Goal: Transaction & Acquisition: Purchase product/service

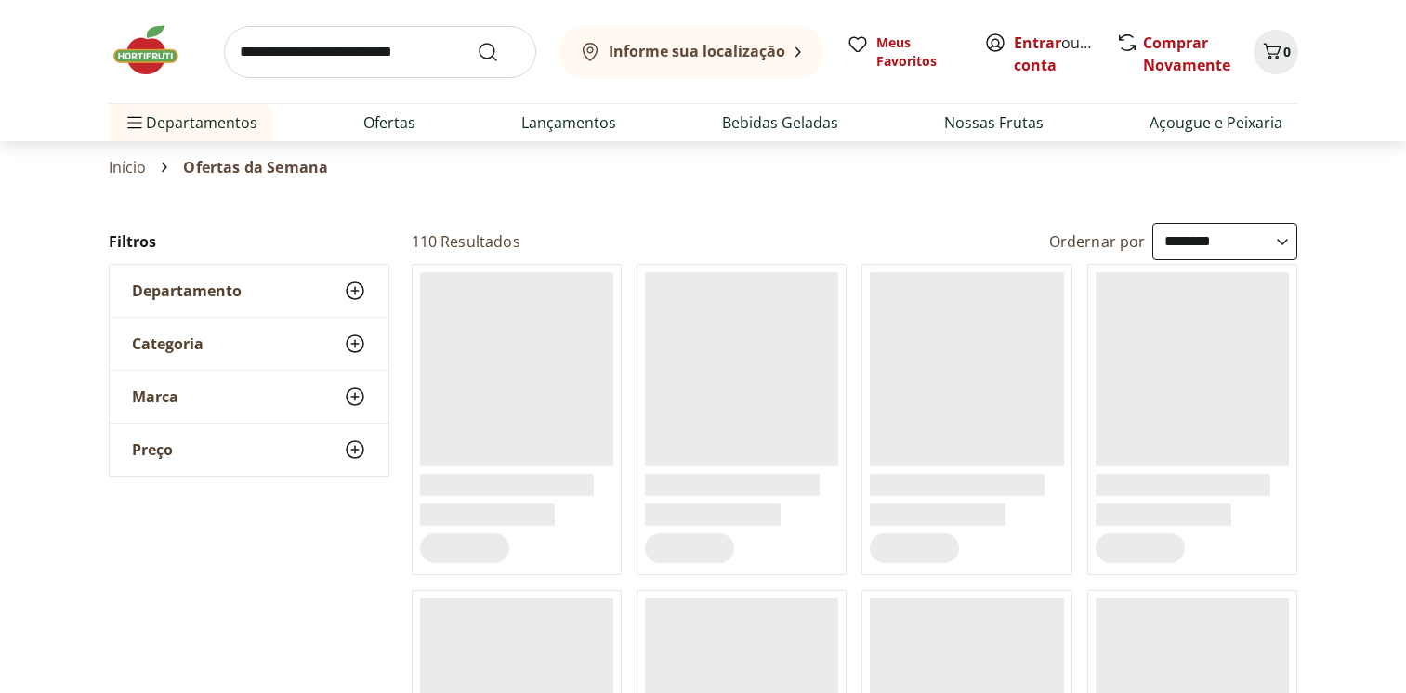
select select "**********"
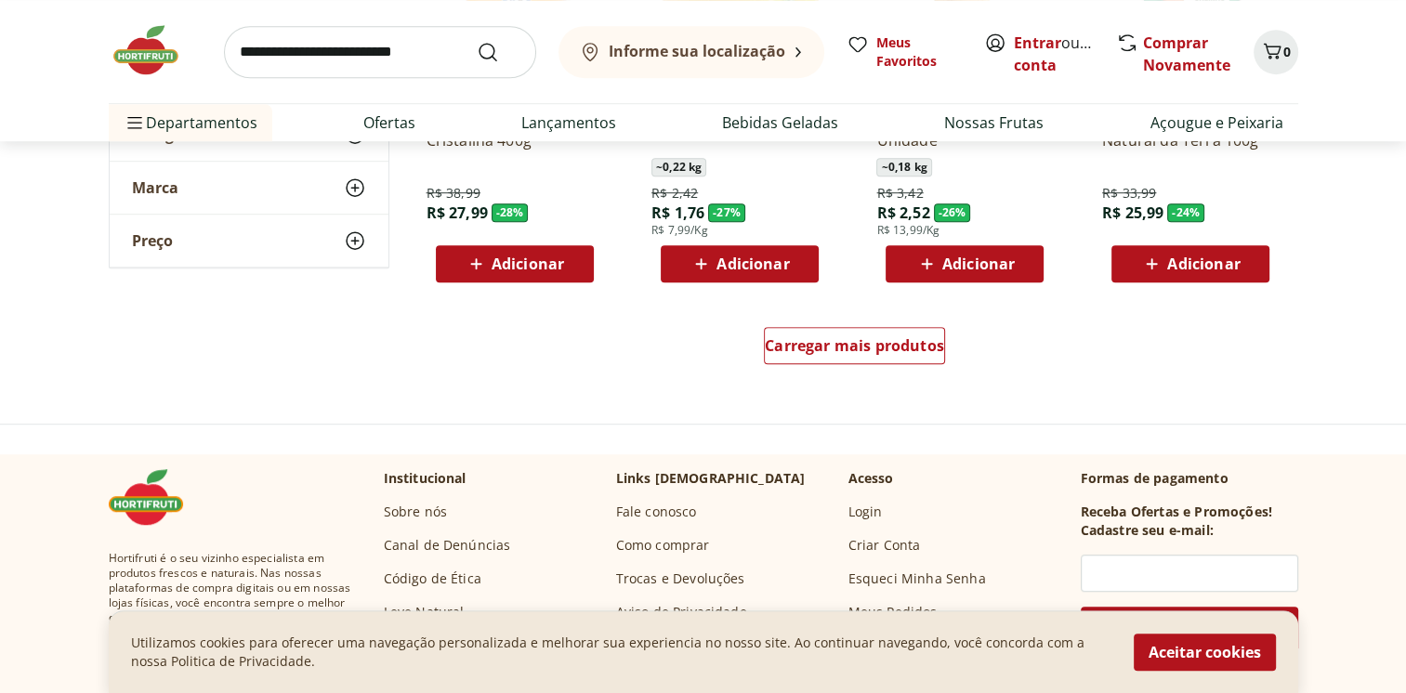
scroll to position [1086, 0]
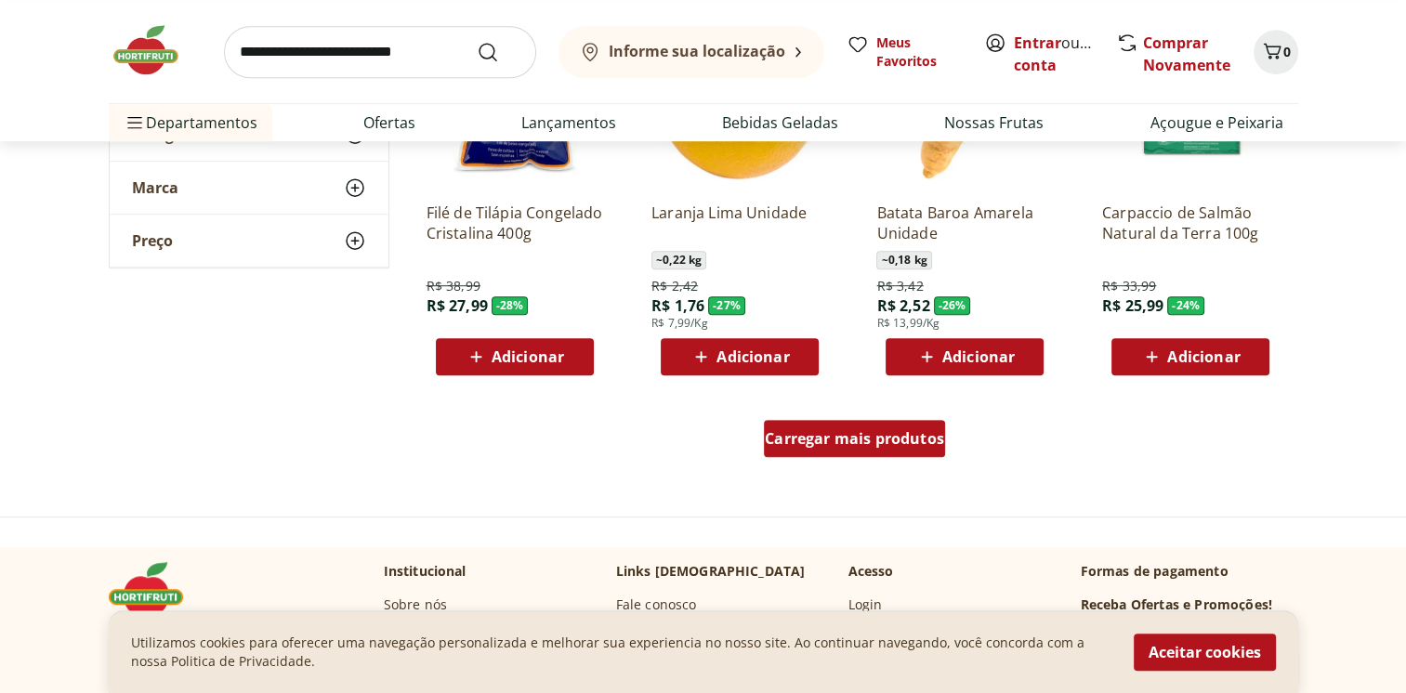
click at [864, 431] on span "Carregar mais produtos" at bounding box center [854, 438] width 179 height 15
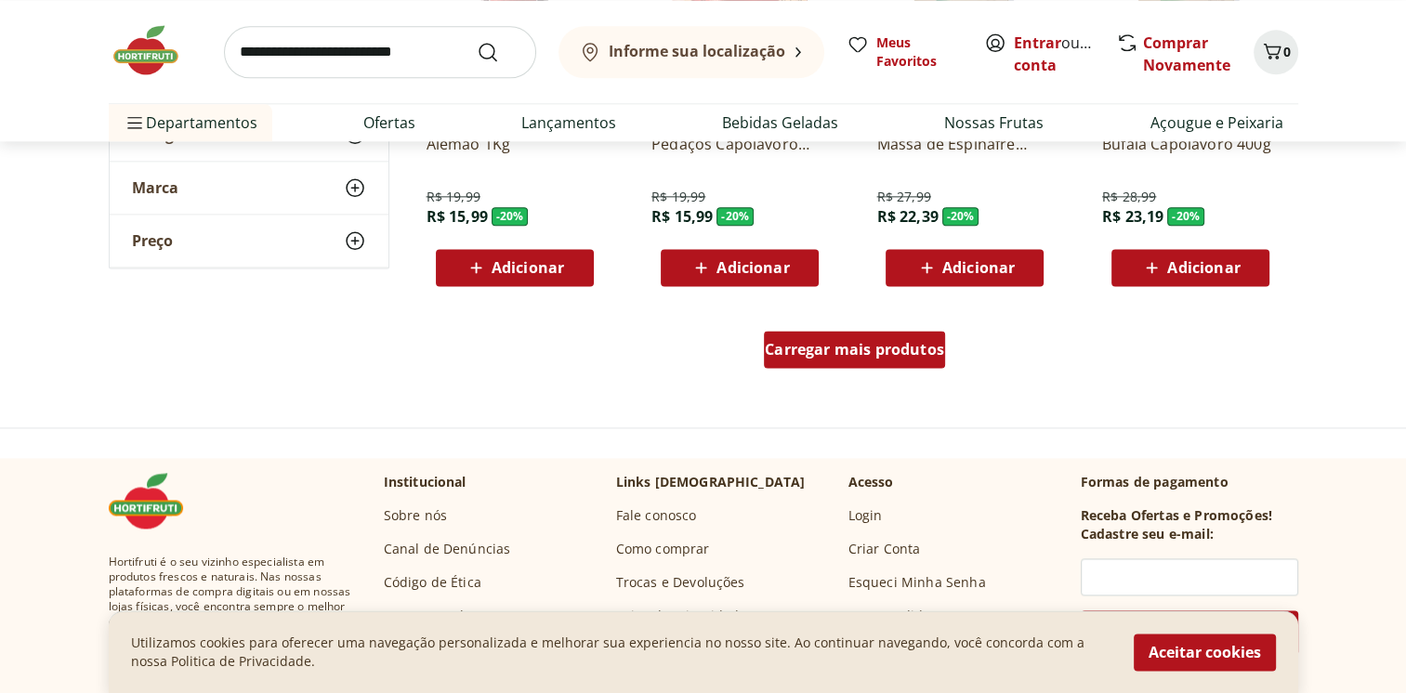
scroll to position [2201, 0]
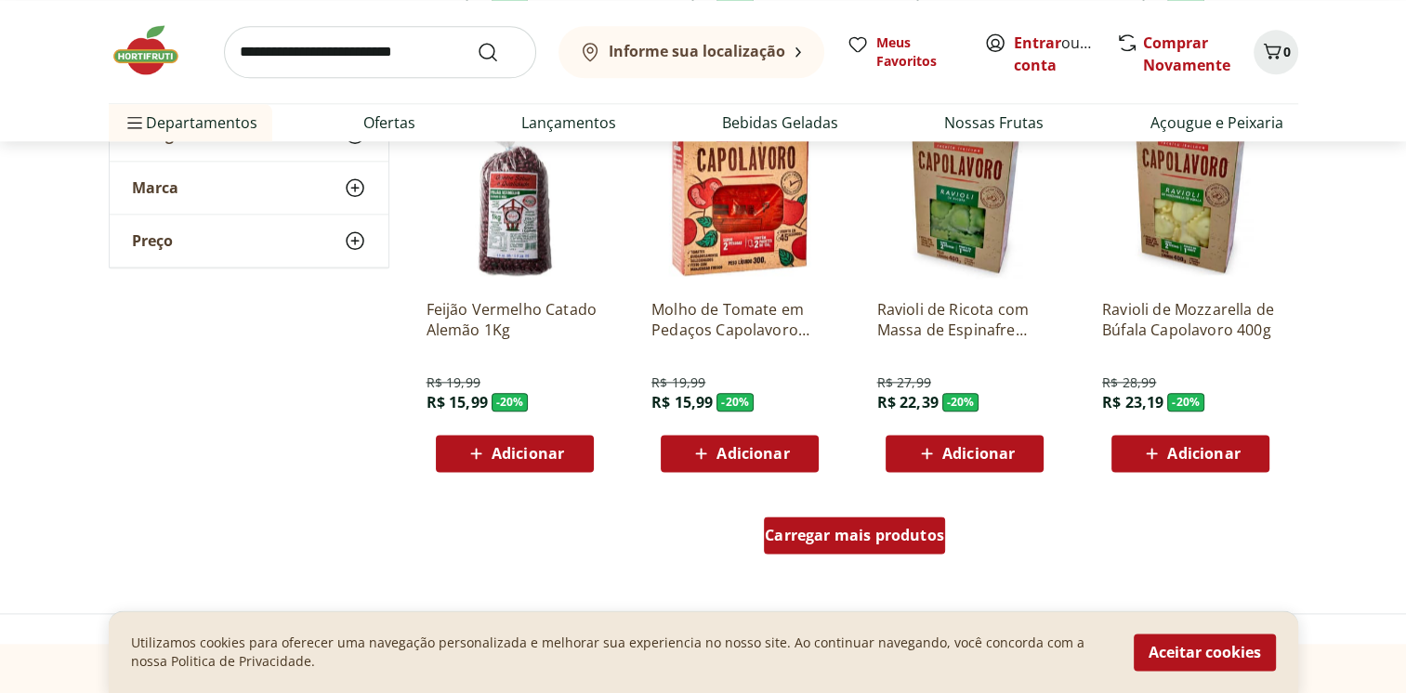
click at [925, 533] on span "Carregar mais produtos" at bounding box center [854, 535] width 179 height 15
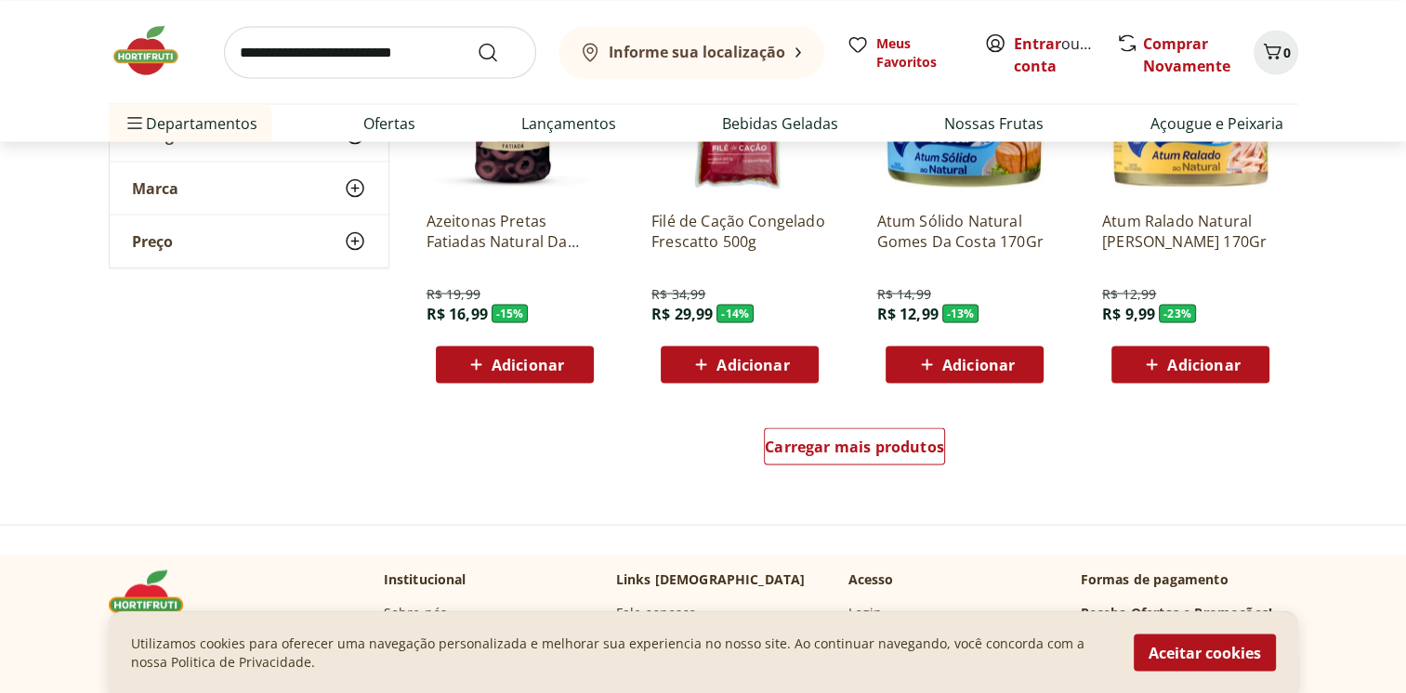
scroll to position [3596, 0]
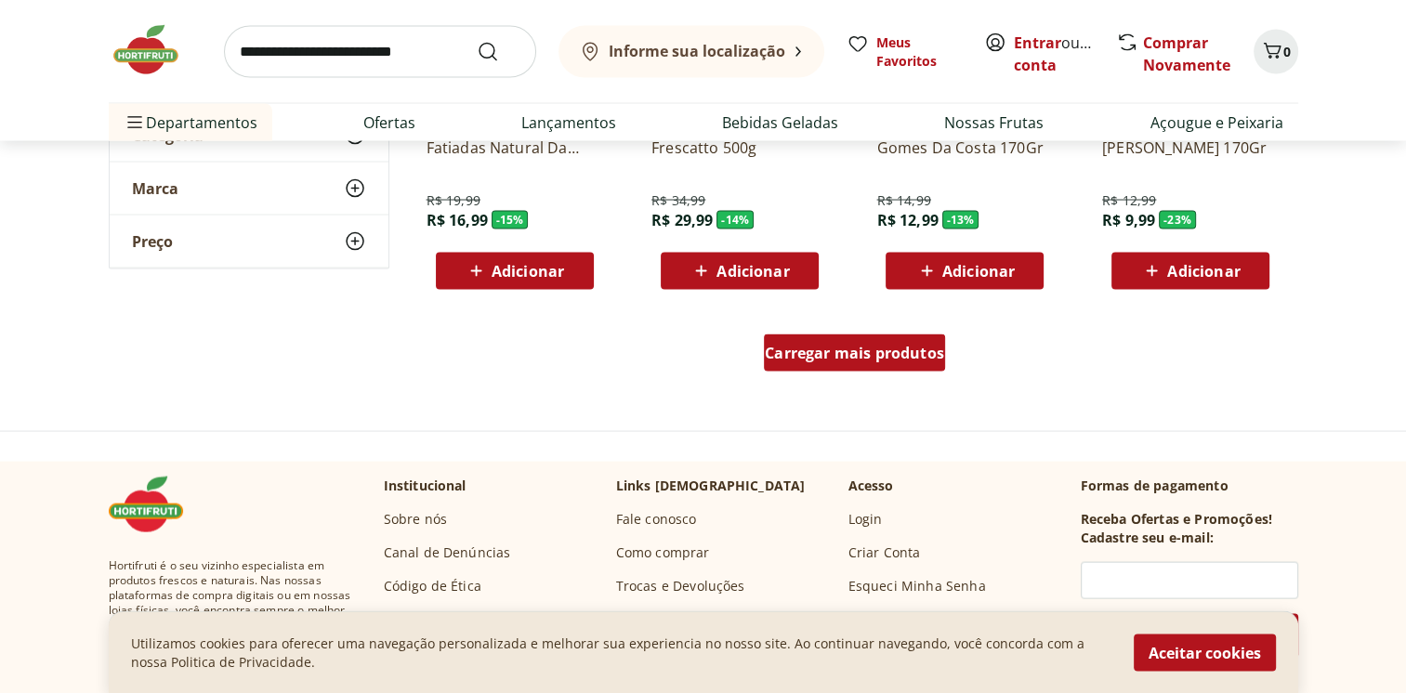
click at [839, 363] on div "Carregar mais produtos" at bounding box center [854, 353] width 181 height 37
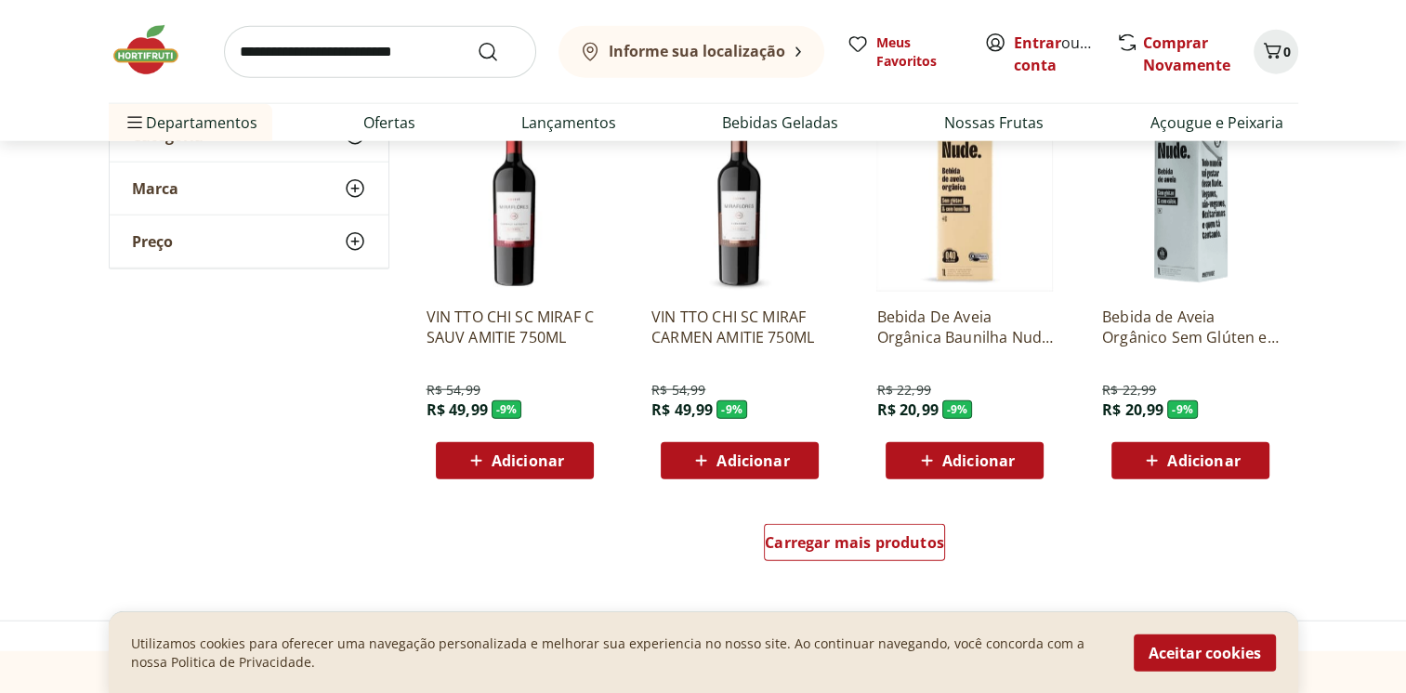
scroll to position [4711, 0]
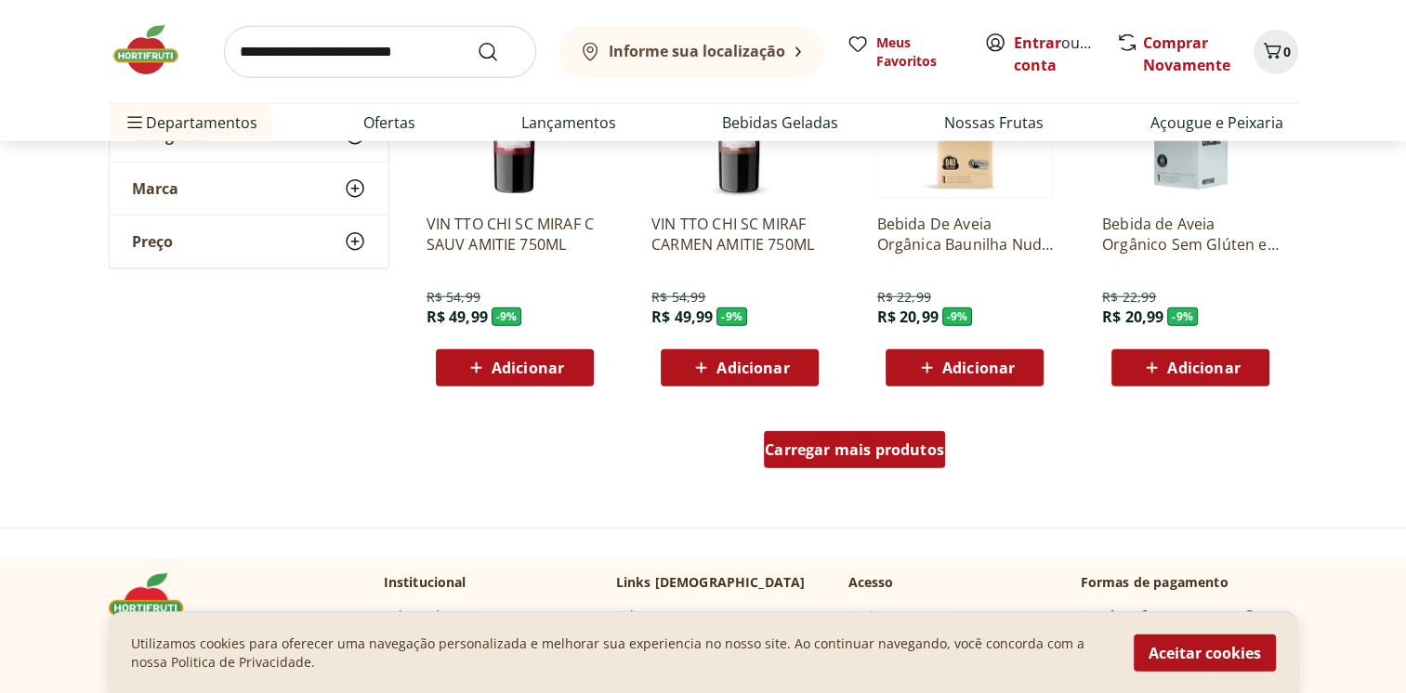
click at [889, 456] on span "Carregar mais produtos" at bounding box center [854, 449] width 179 height 15
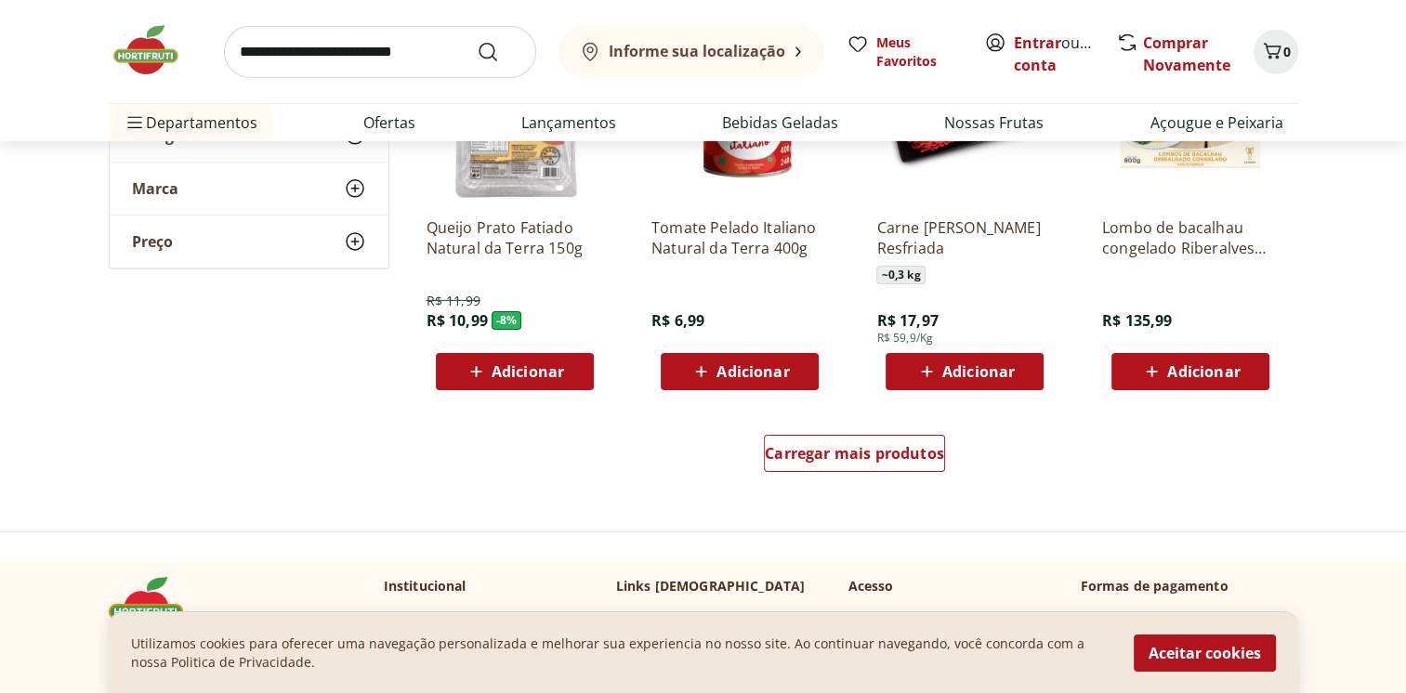
scroll to position [6013, 0]
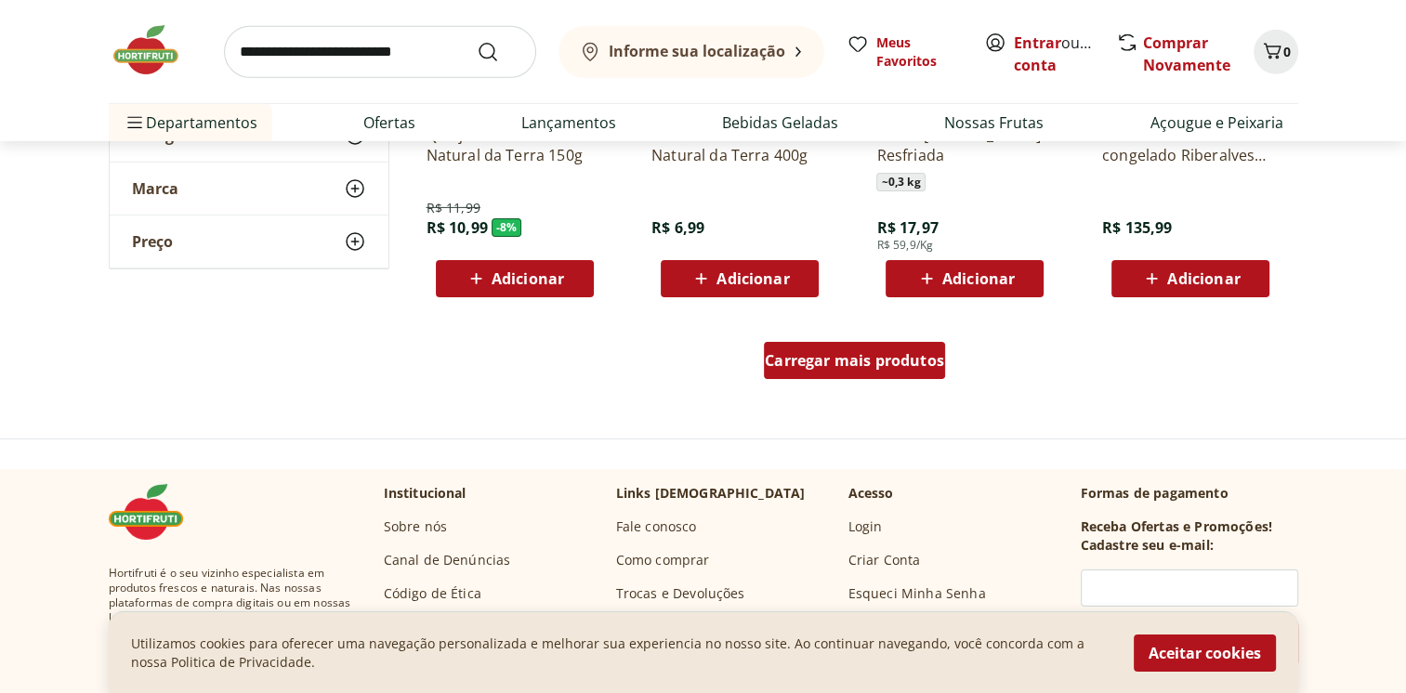
click at [885, 372] on div "Carregar mais produtos" at bounding box center [854, 360] width 181 height 37
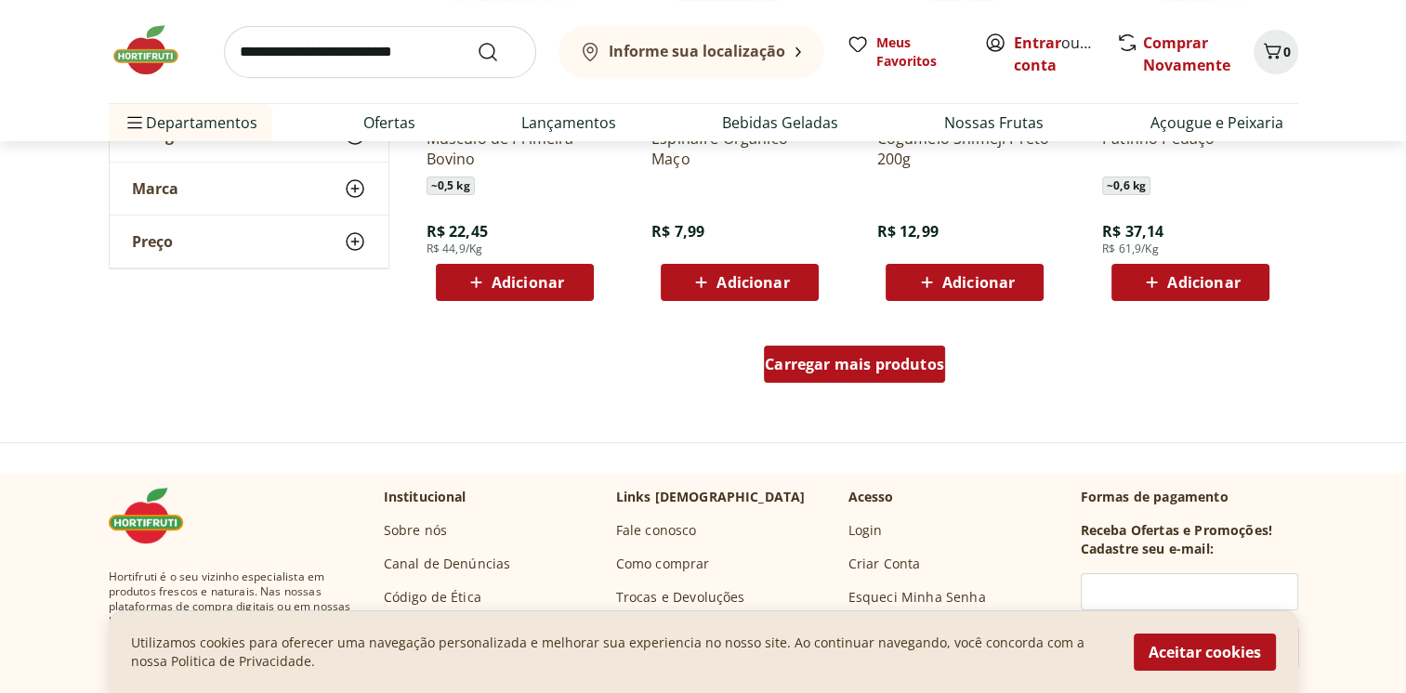
scroll to position [7128, 0]
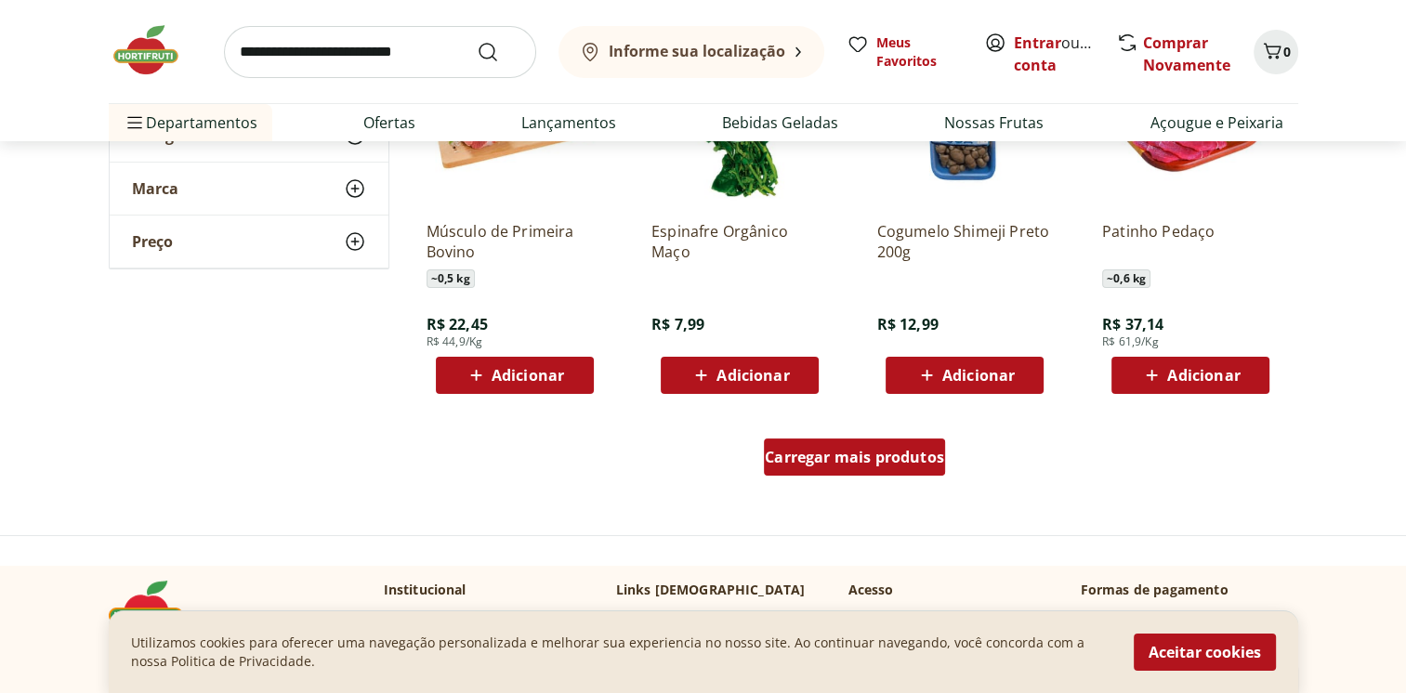
click at [904, 452] on span "Carregar mais produtos" at bounding box center [854, 457] width 179 height 15
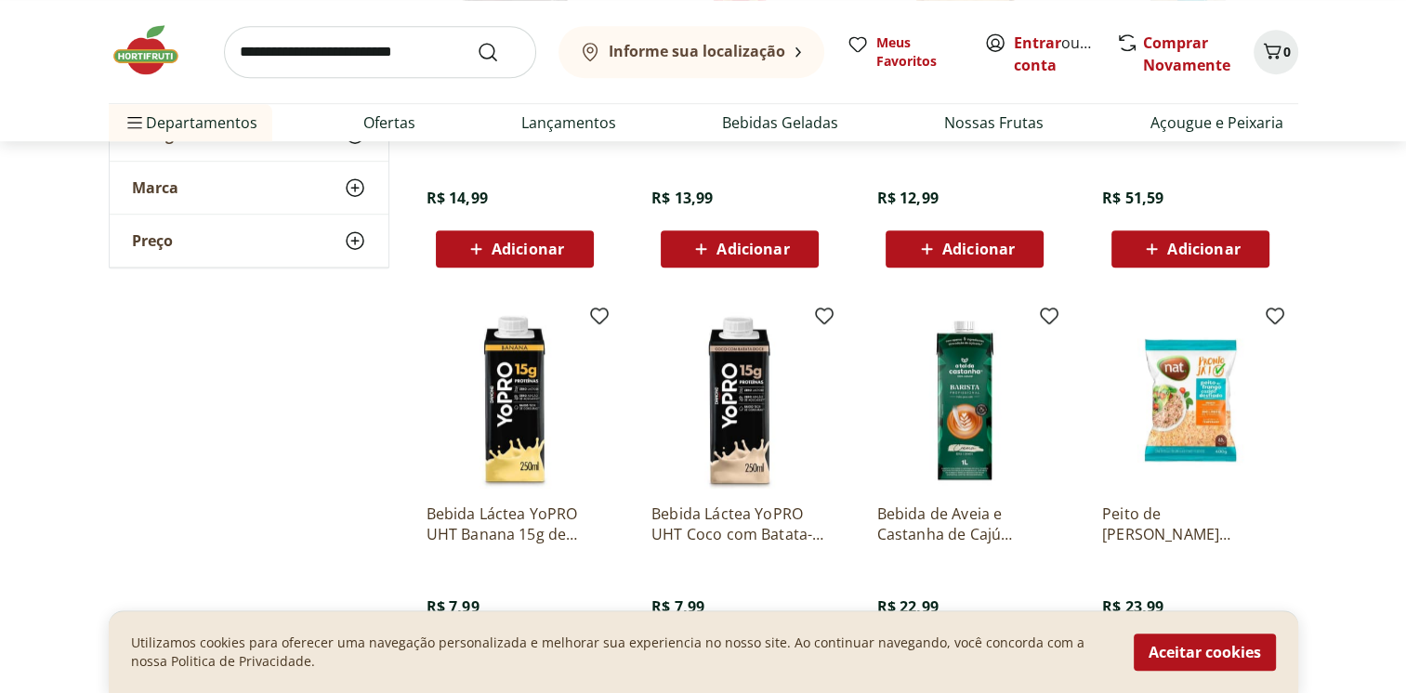
scroll to position [8244, 0]
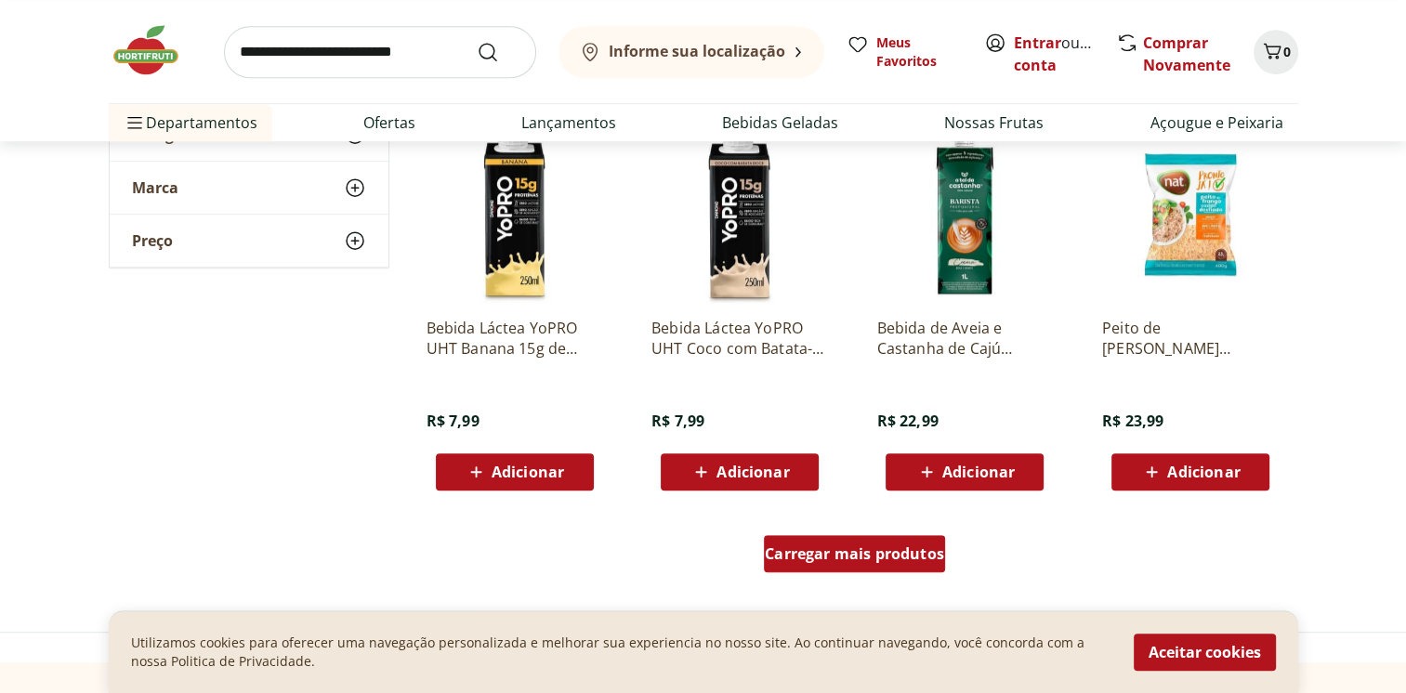
click at [878, 569] on div "Carregar mais produtos" at bounding box center [854, 553] width 181 height 37
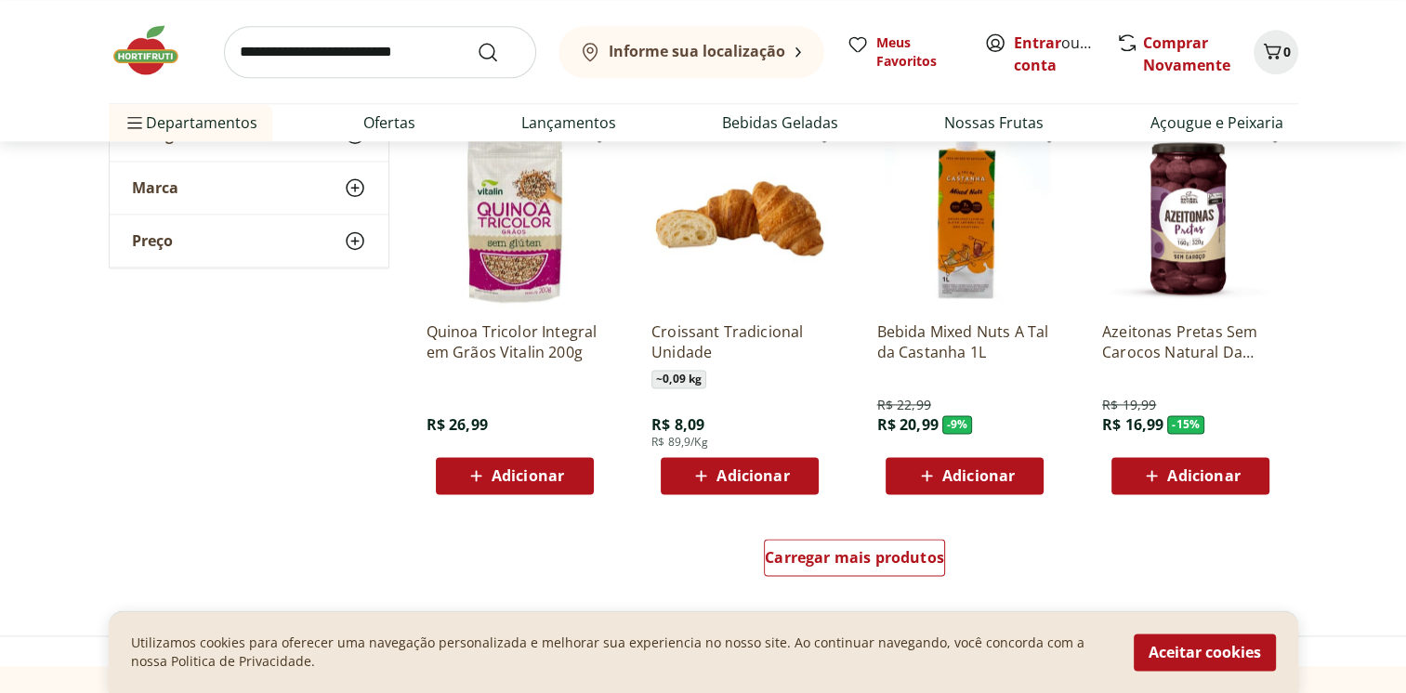
scroll to position [9545, 0]
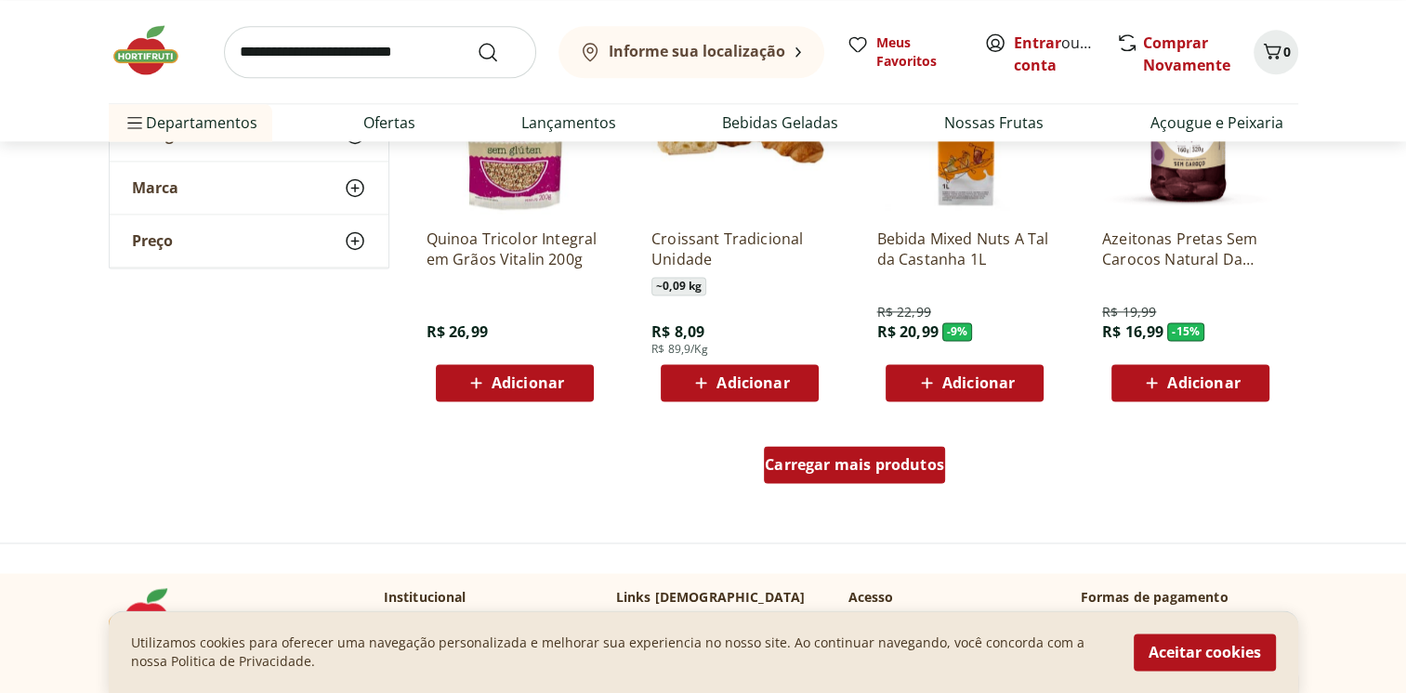
click at [886, 464] on span "Carregar mais produtos" at bounding box center [854, 464] width 179 height 15
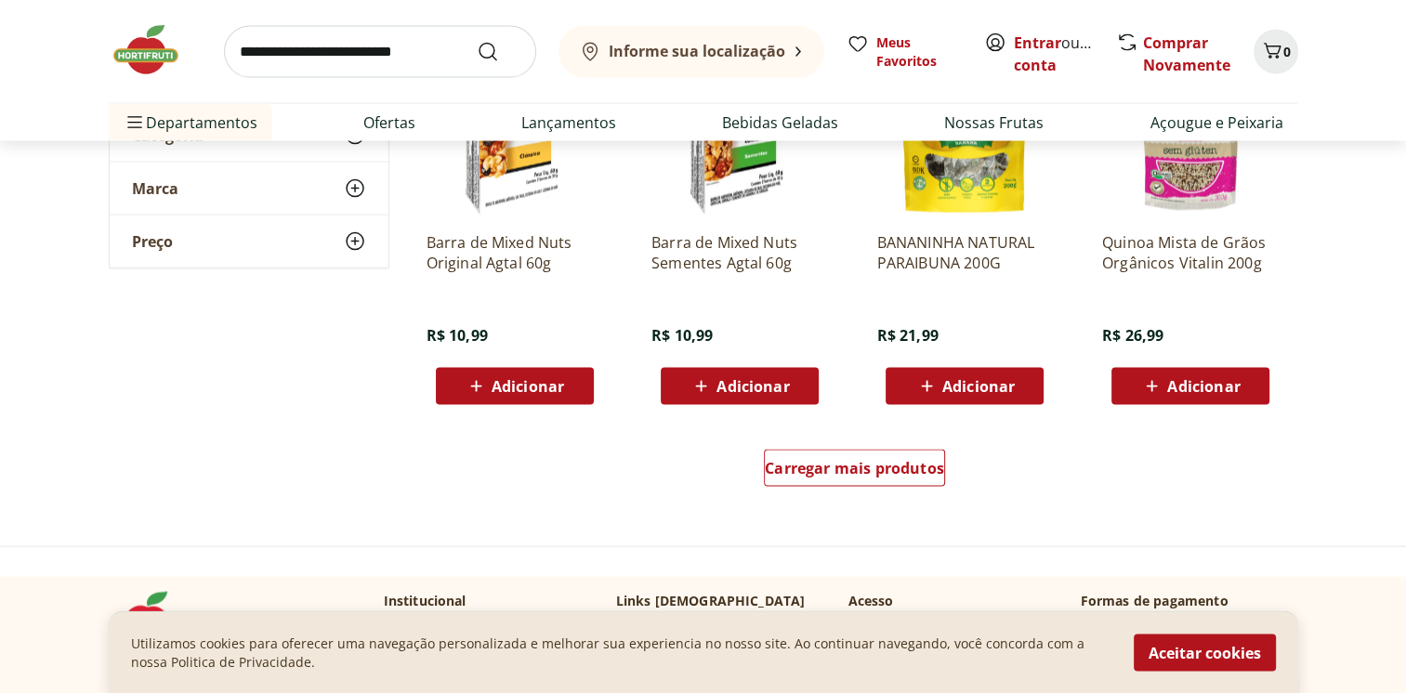
scroll to position [10846, 0]
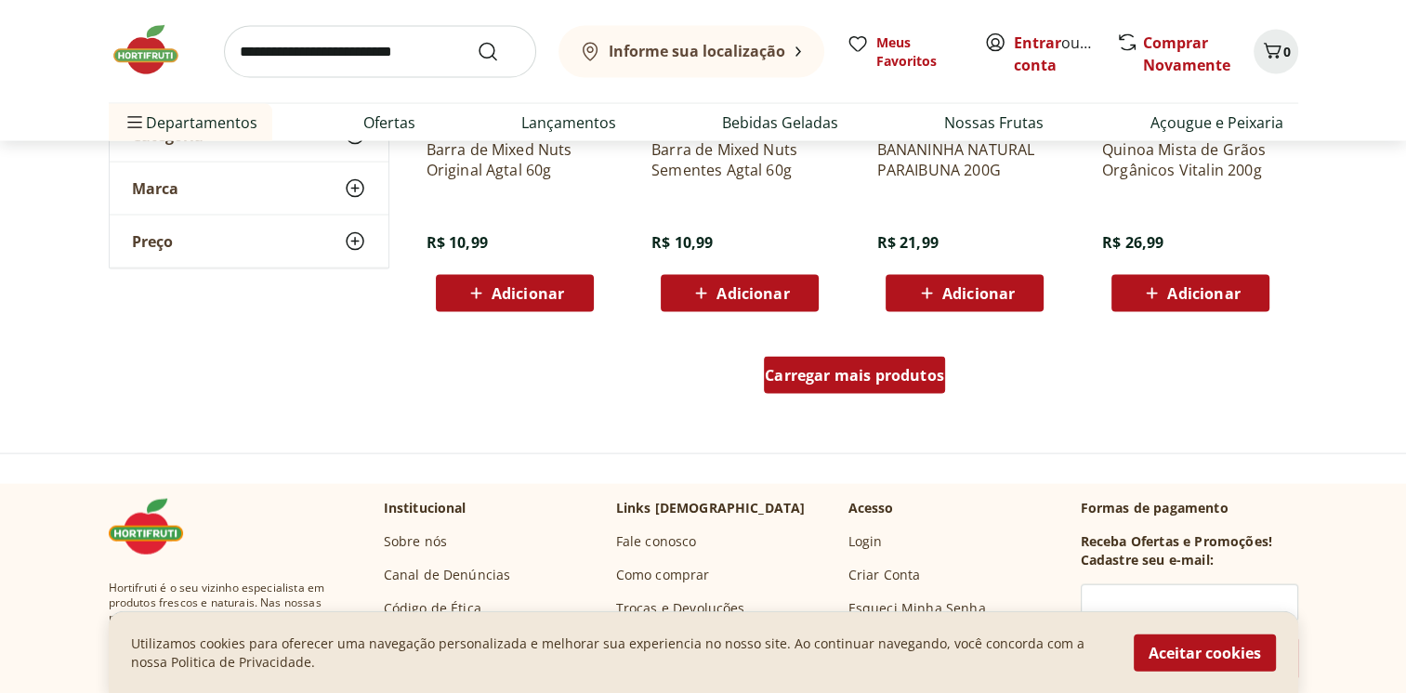
click at [918, 372] on span "Carregar mais produtos" at bounding box center [854, 375] width 179 height 15
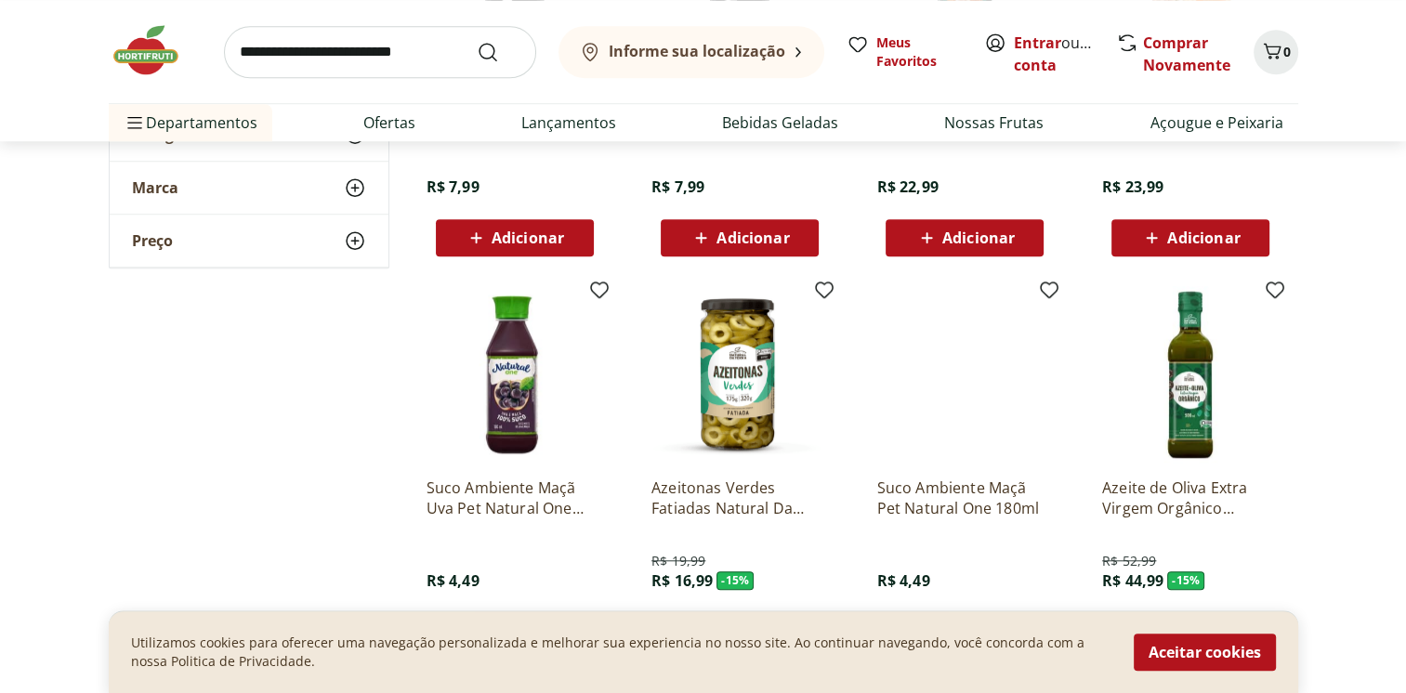
scroll to position [7920, 0]
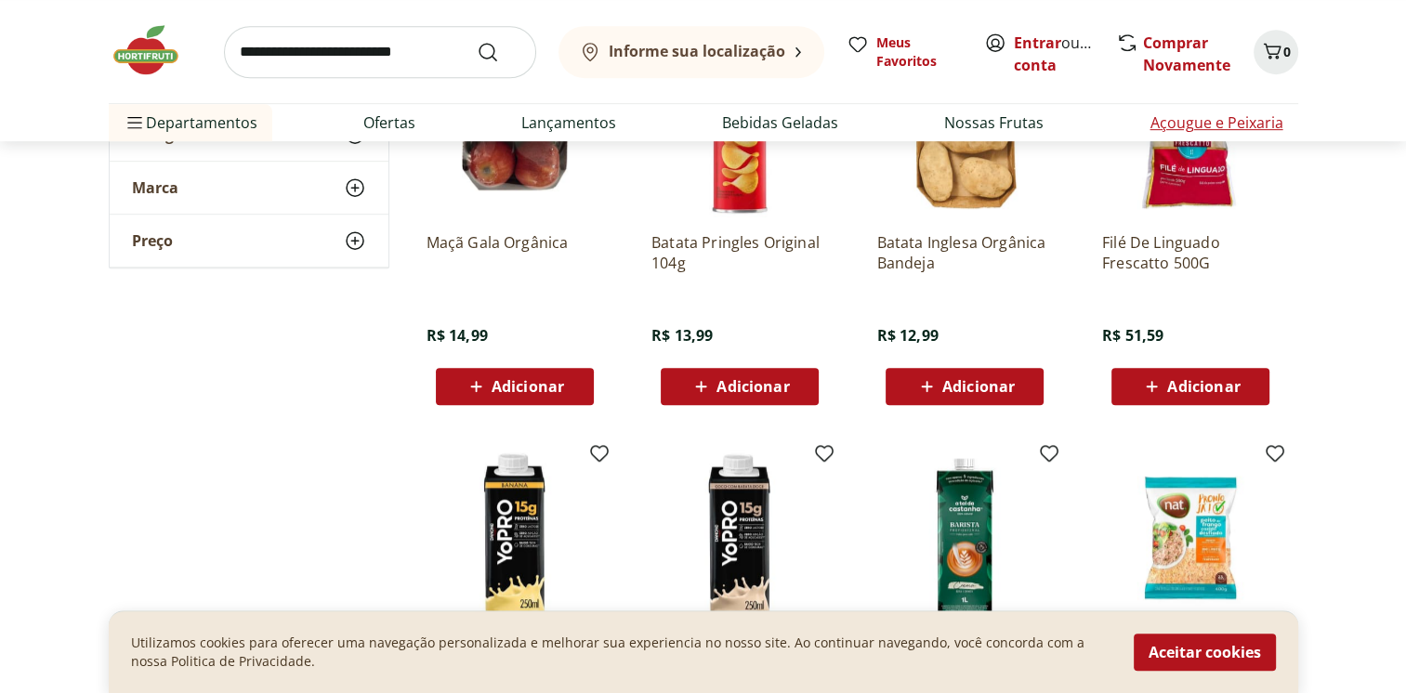
click at [1197, 117] on link "Açougue e Peixaria" at bounding box center [1216, 123] width 133 height 22
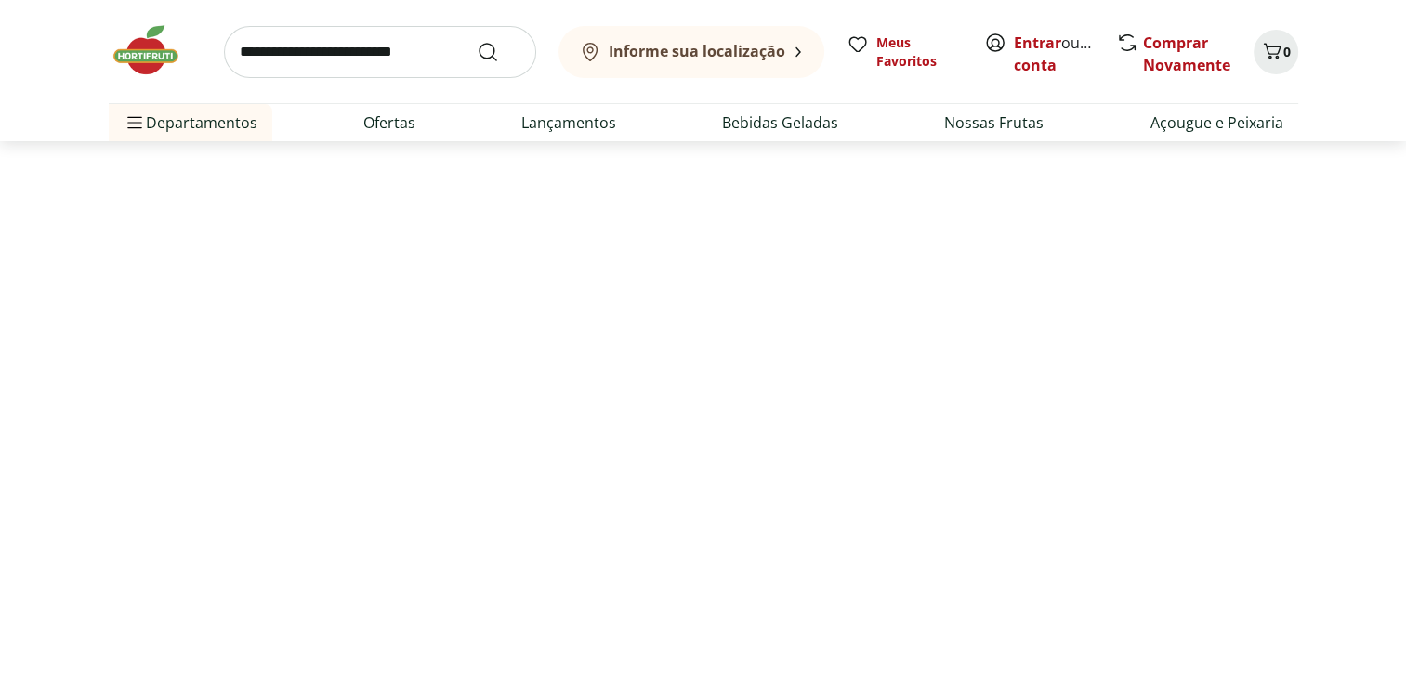
select select "**********"
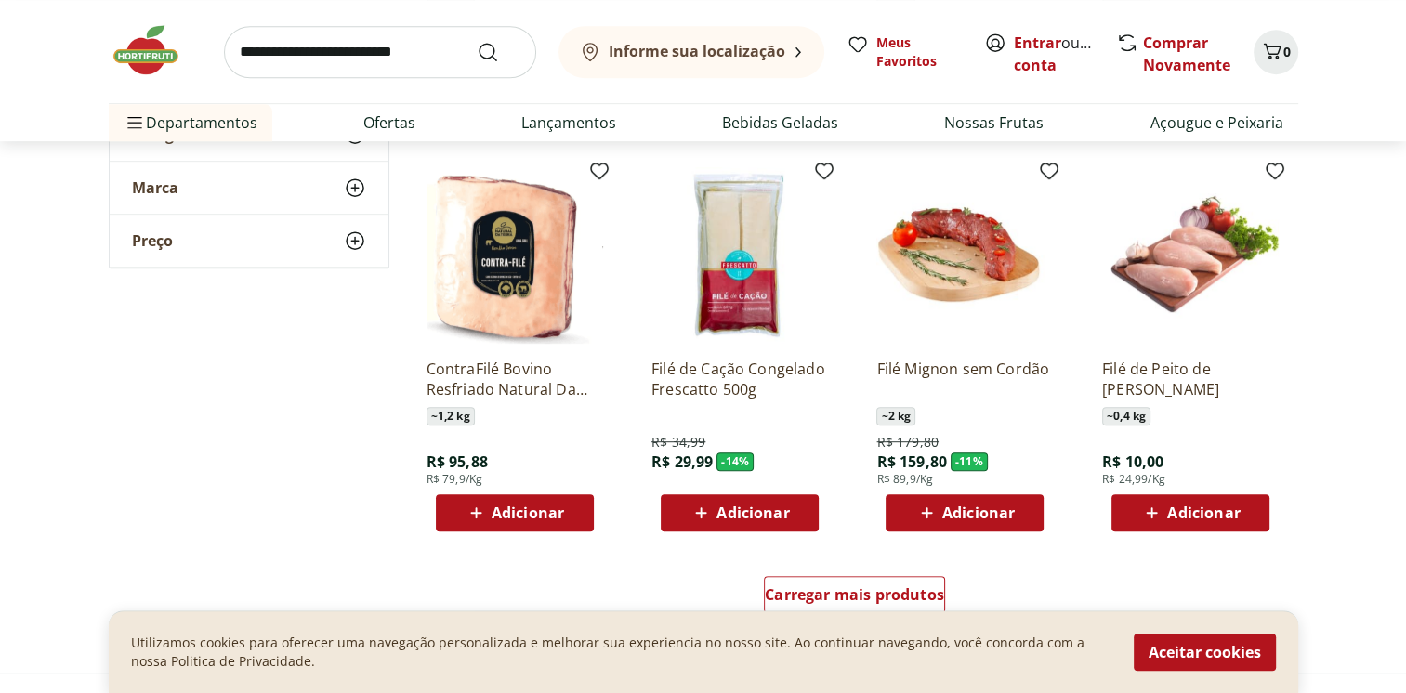
scroll to position [1023, 0]
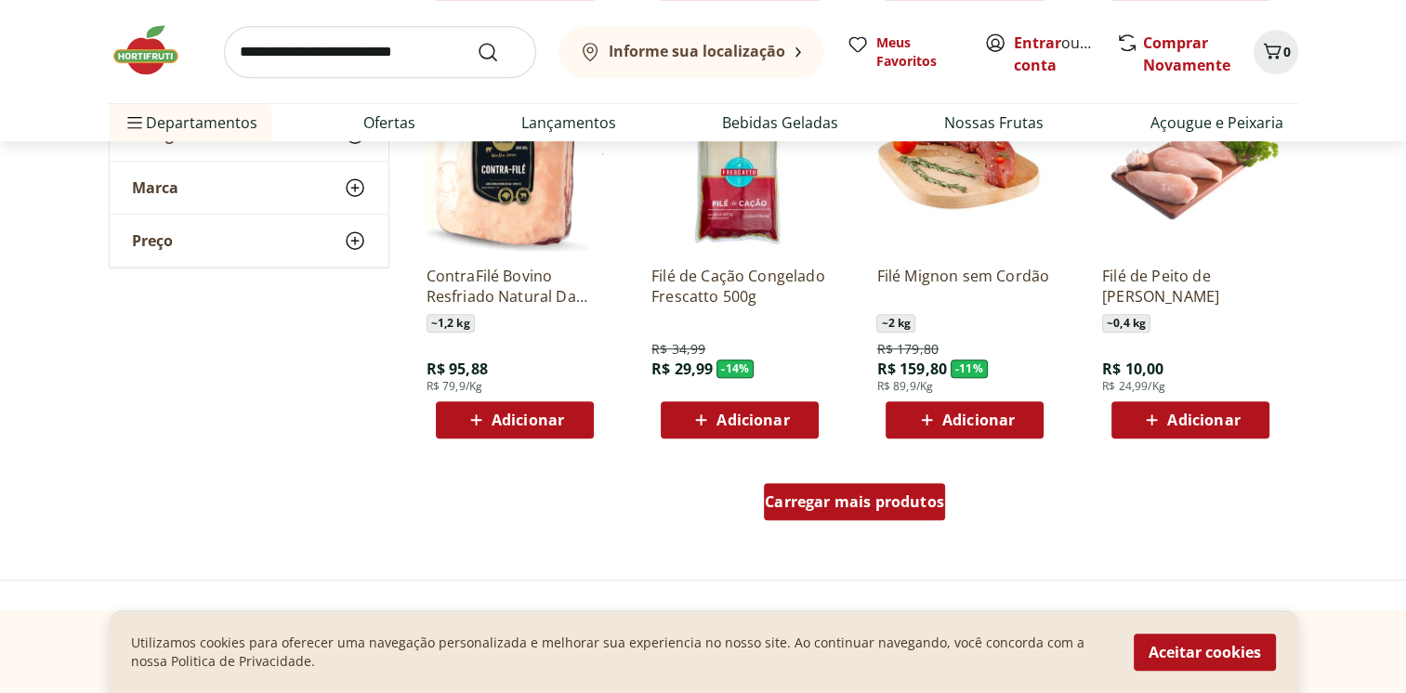
click at [854, 495] on span "Carregar mais produtos" at bounding box center [854, 502] width 179 height 15
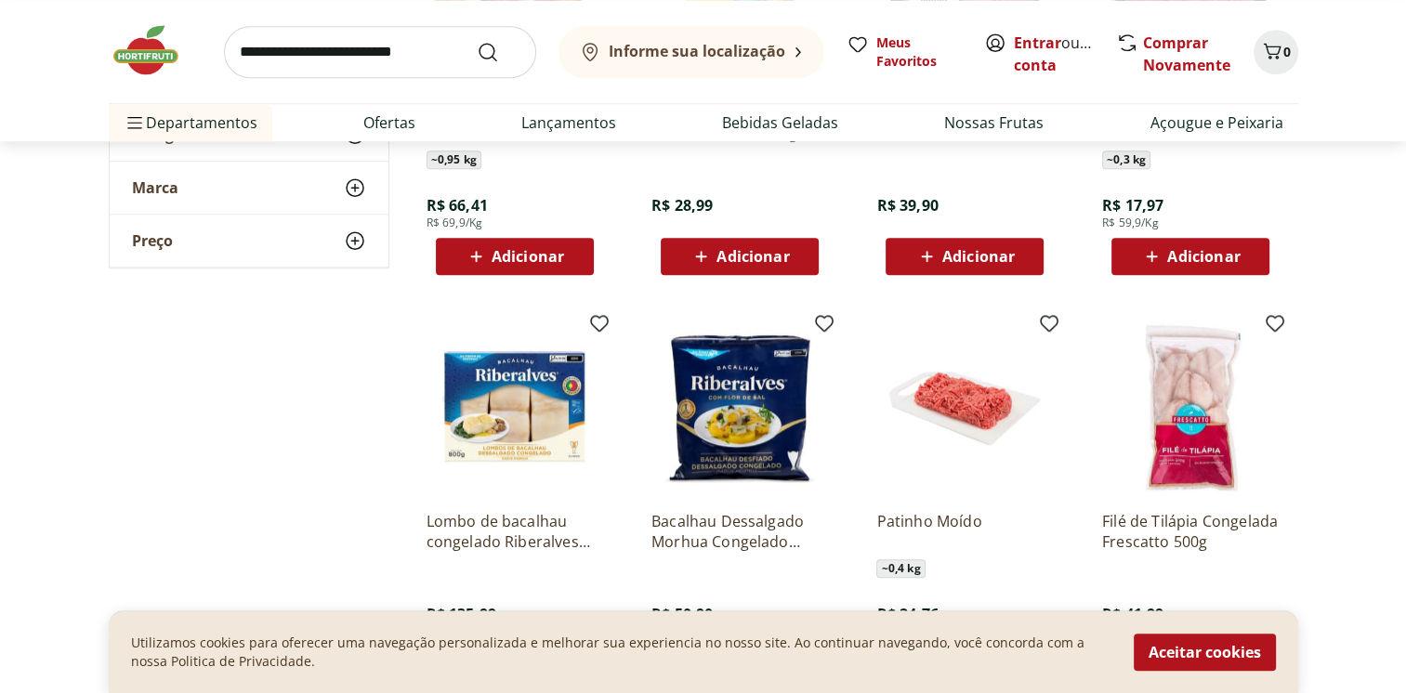
scroll to position [1301, 0]
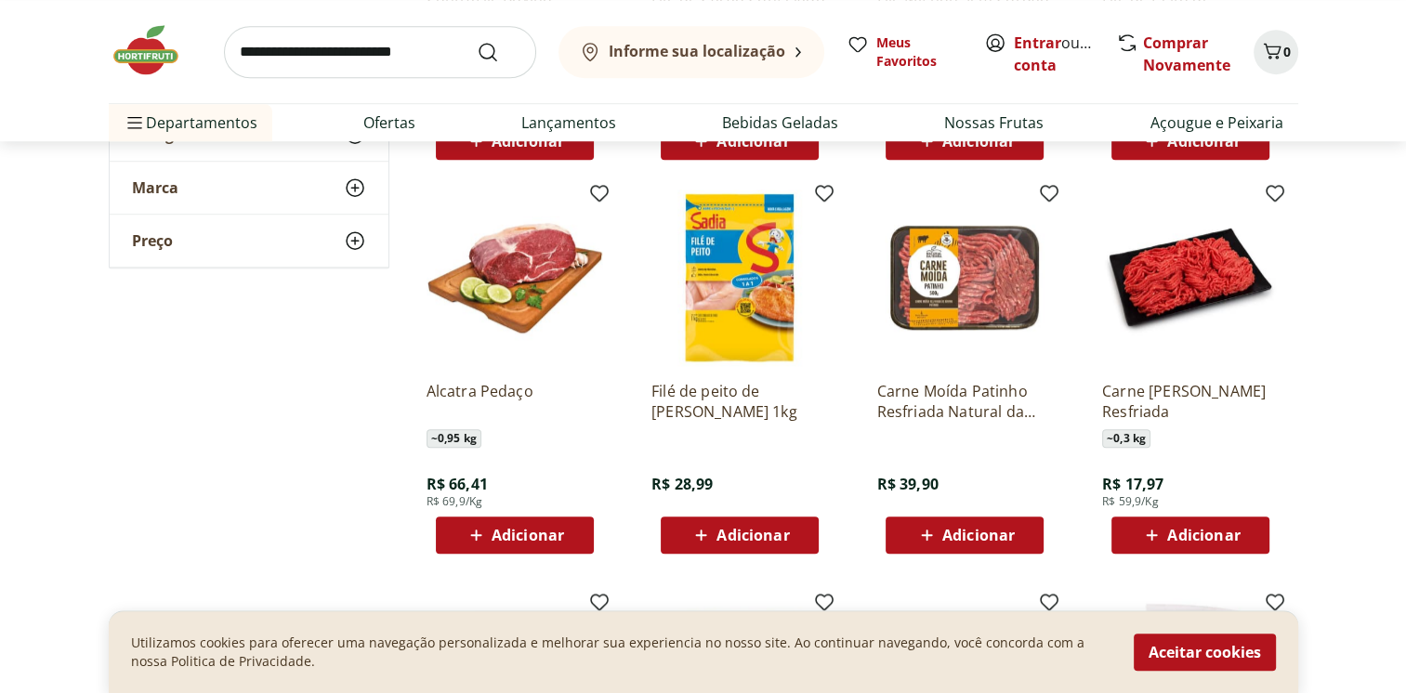
click at [417, 51] on input "search" at bounding box center [380, 52] width 312 height 52
type input "**********"
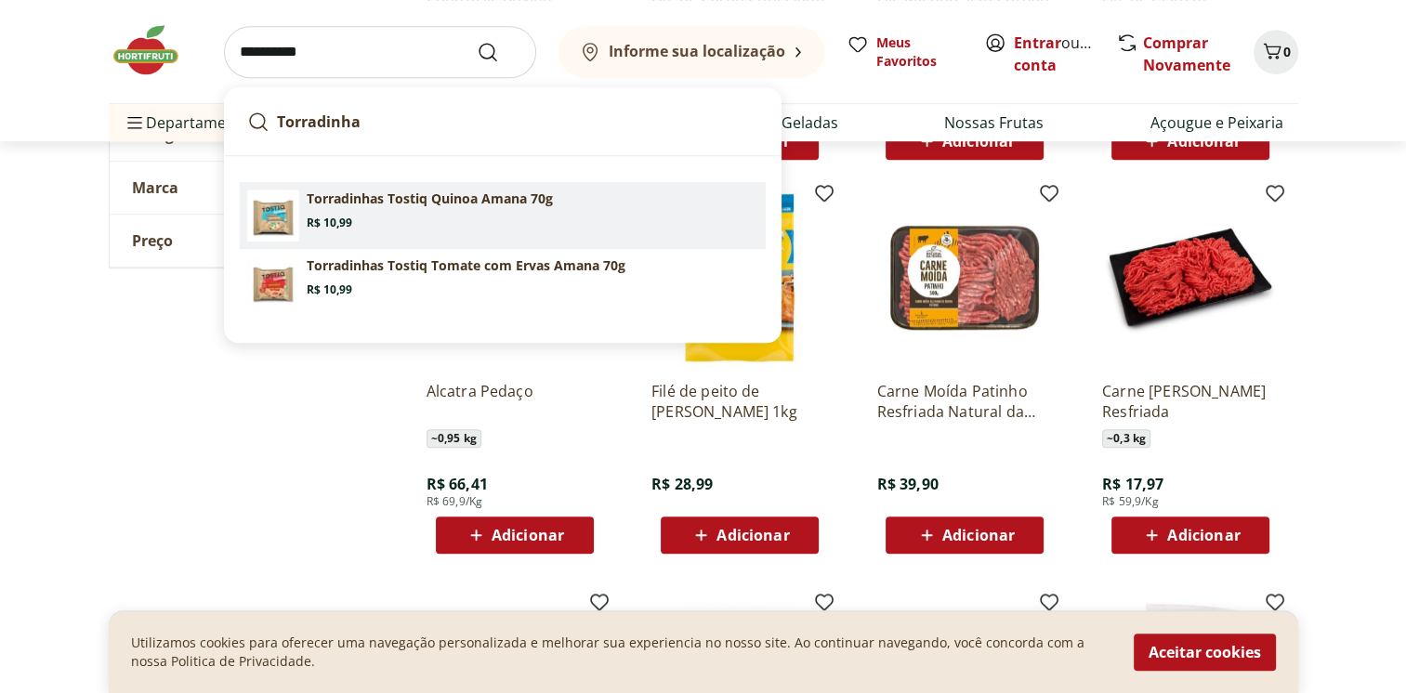
scroll to position [1394, 0]
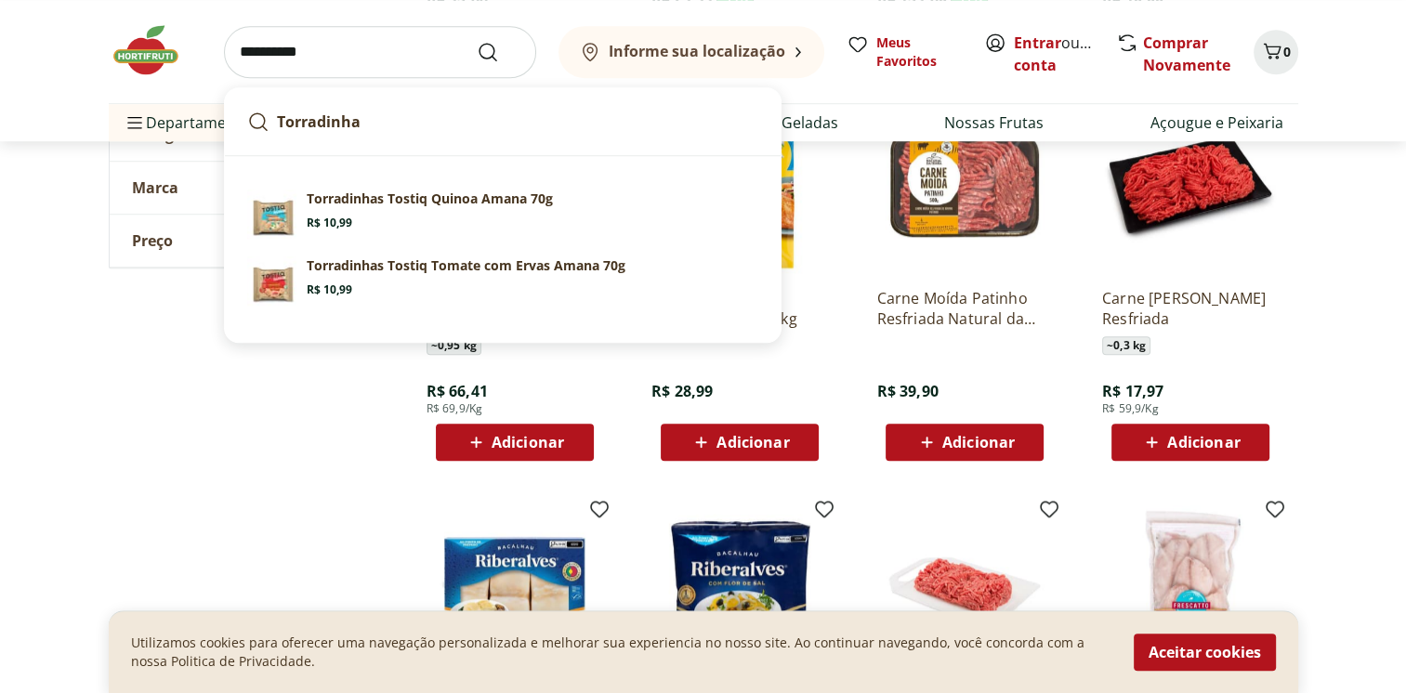
click at [364, 54] on input "**********" at bounding box center [380, 52] width 312 height 52
drag, startPoint x: 412, startPoint y: 61, endPoint x: 32, endPoint y: 80, distance: 380.7
click at [32, 80] on header "**********" at bounding box center [703, 70] width 1406 height 141
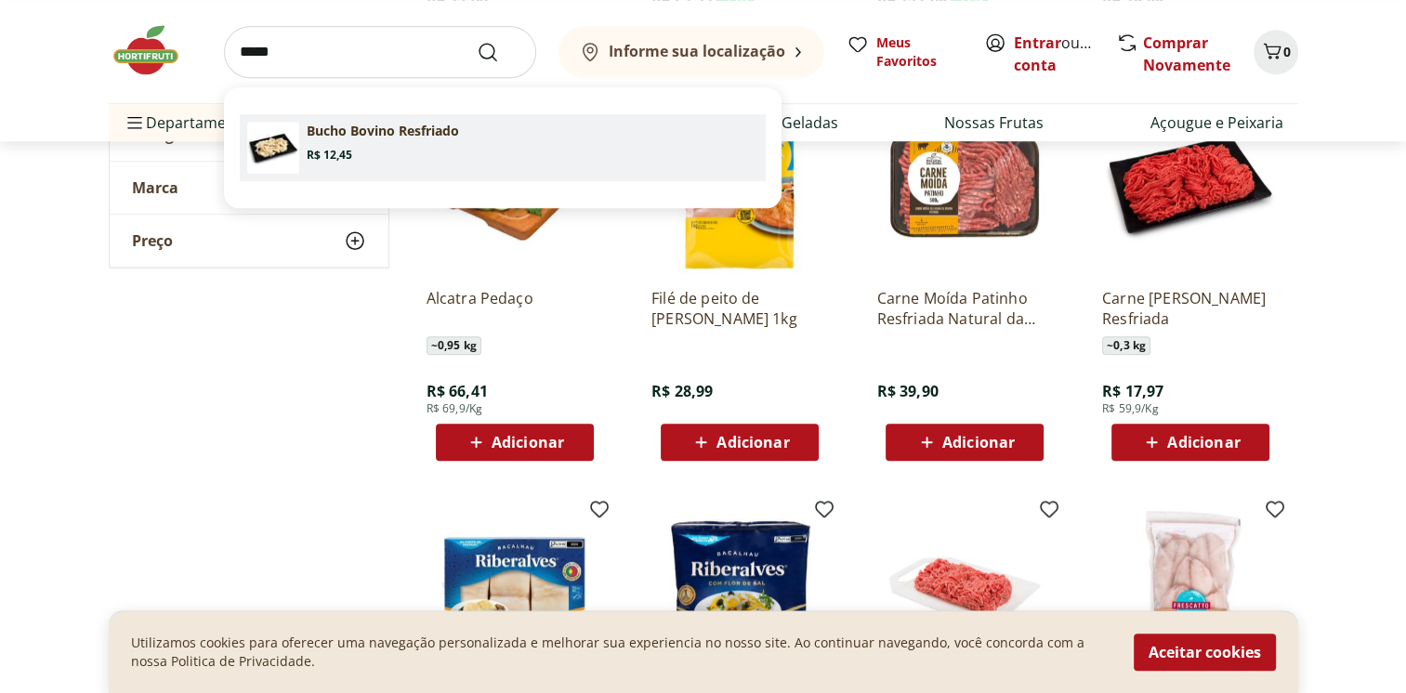
click at [409, 152] on section "Bucho Bovino Resfriado Price: R$ 12,45" at bounding box center [533, 142] width 452 height 41
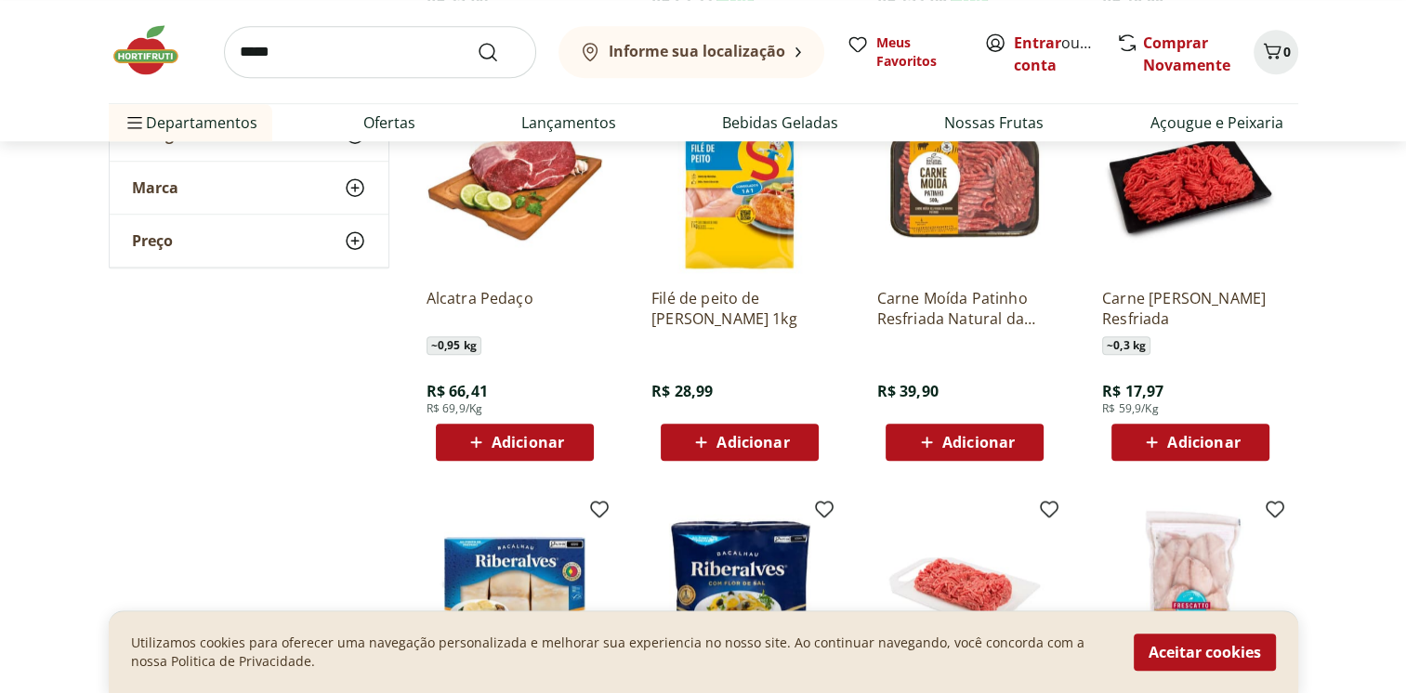
type input "**********"
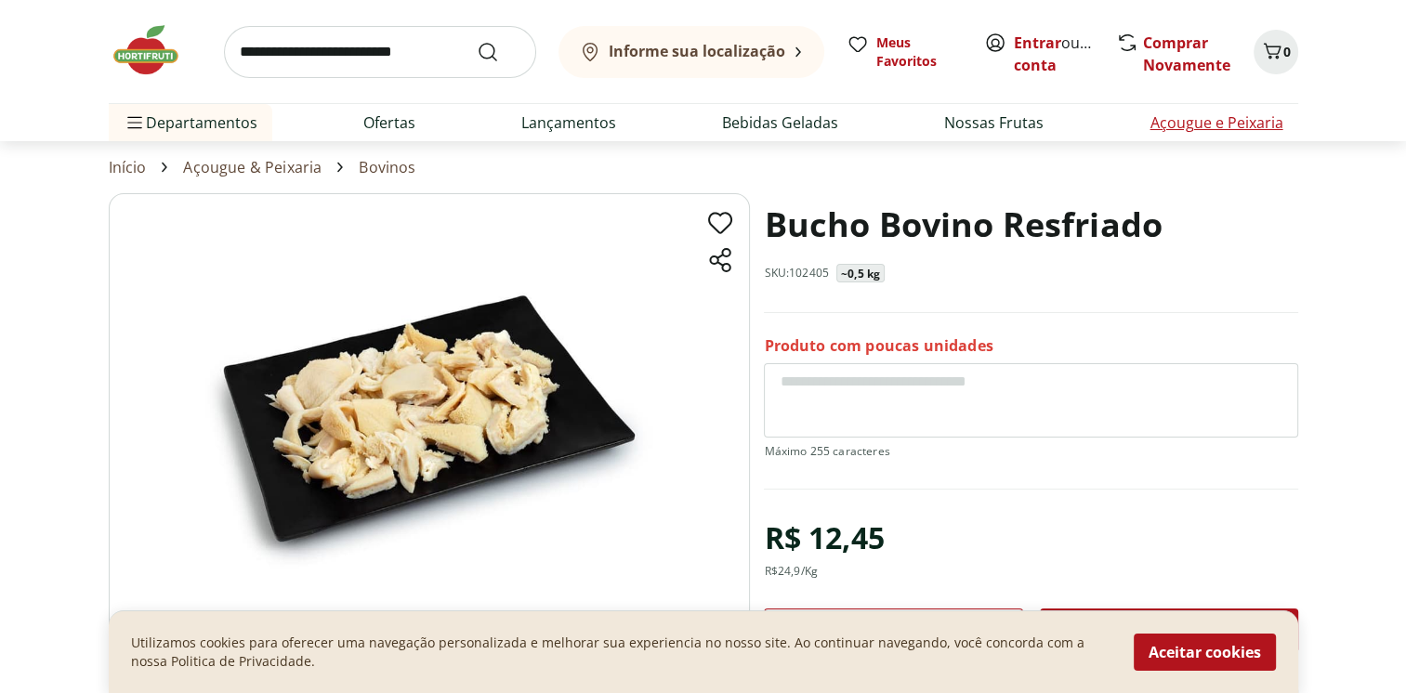
click at [1243, 121] on link "Açougue e Peixaria" at bounding box center [1216, 123] width 133 height 22
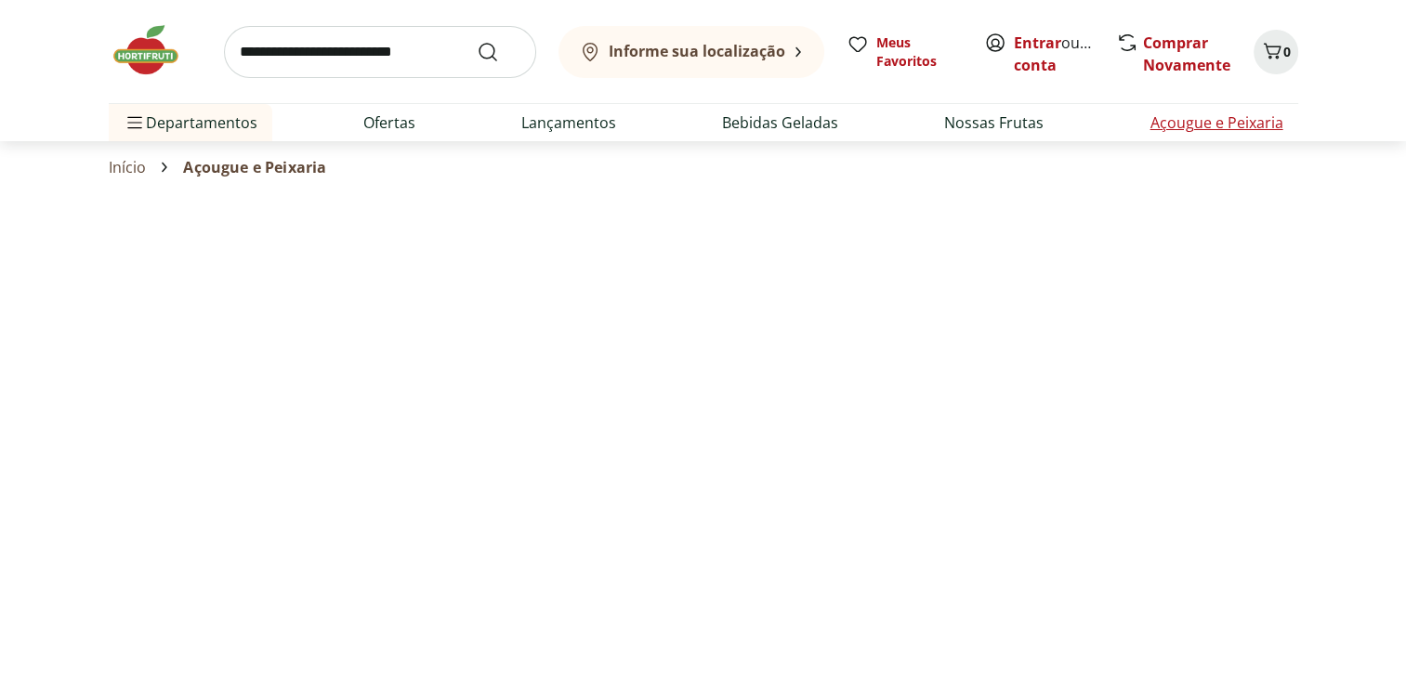
select select "**********"
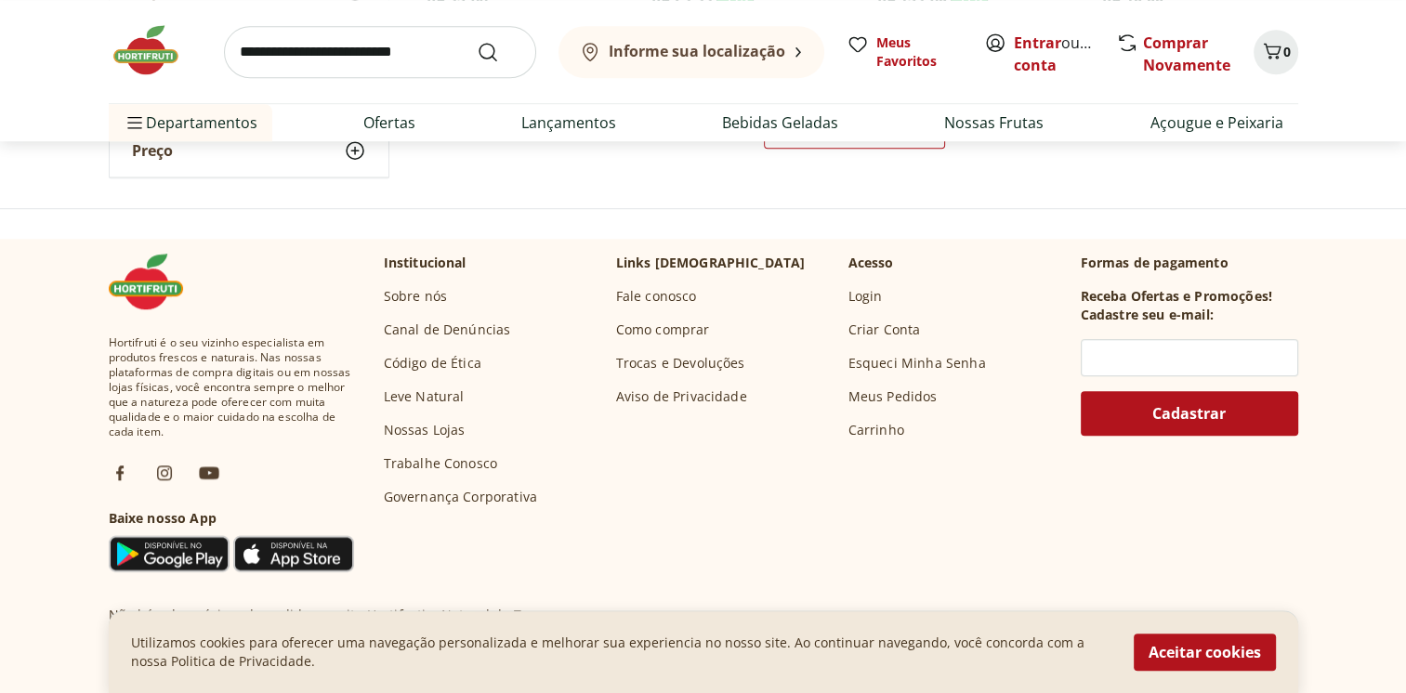
scroll to position [1208, 0]
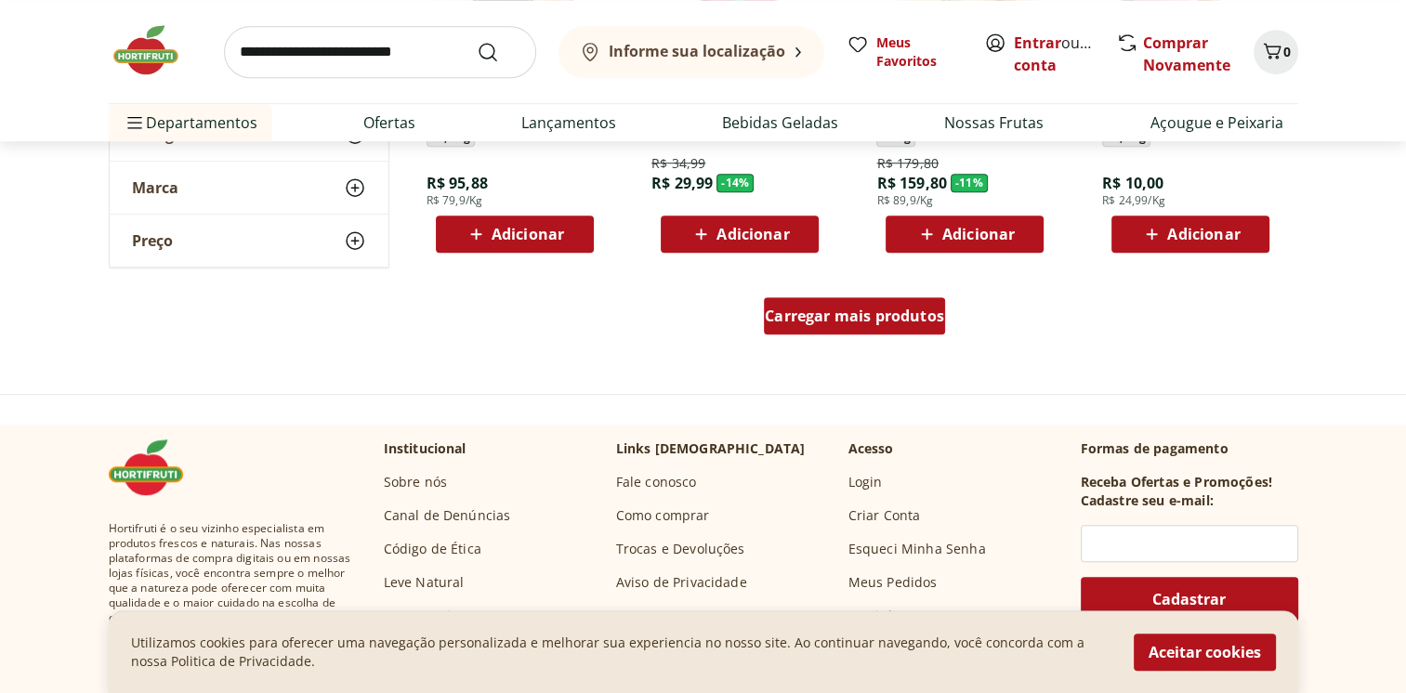
click at [844, 322] on span "Carregar mais produtos" at bounding box center [854, 316] width 179 height 15
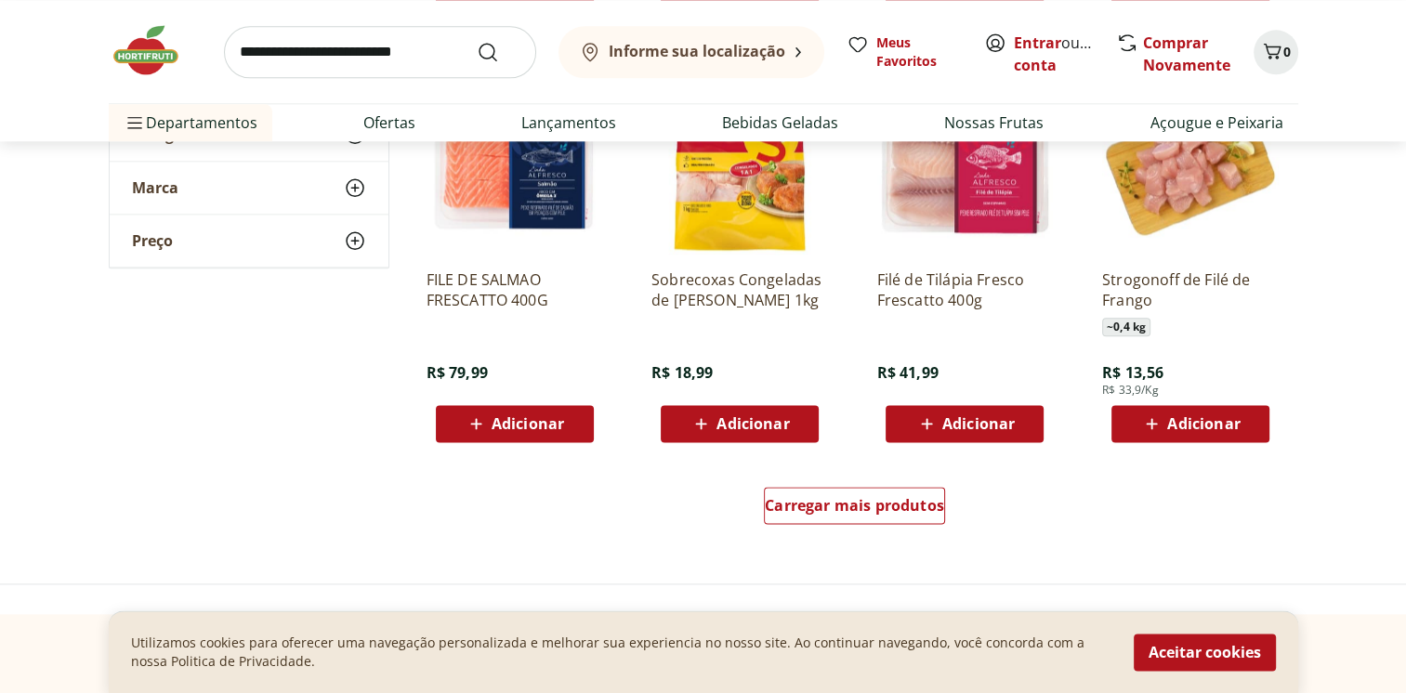
scroll to position [2045, 0]
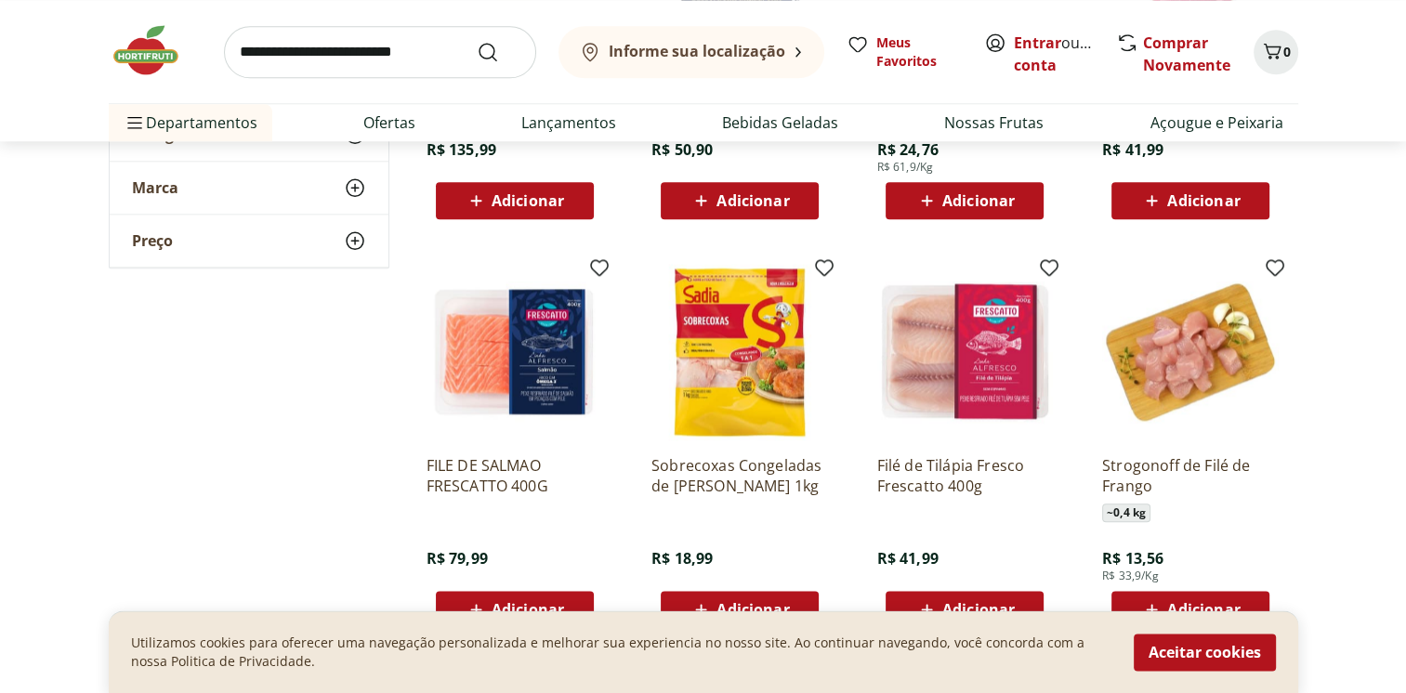
click at [759, 414] on img at bounding box center [740, 352] width 177 height 177
